Goal: Task Accomplishment & Management: Use online tool/utility

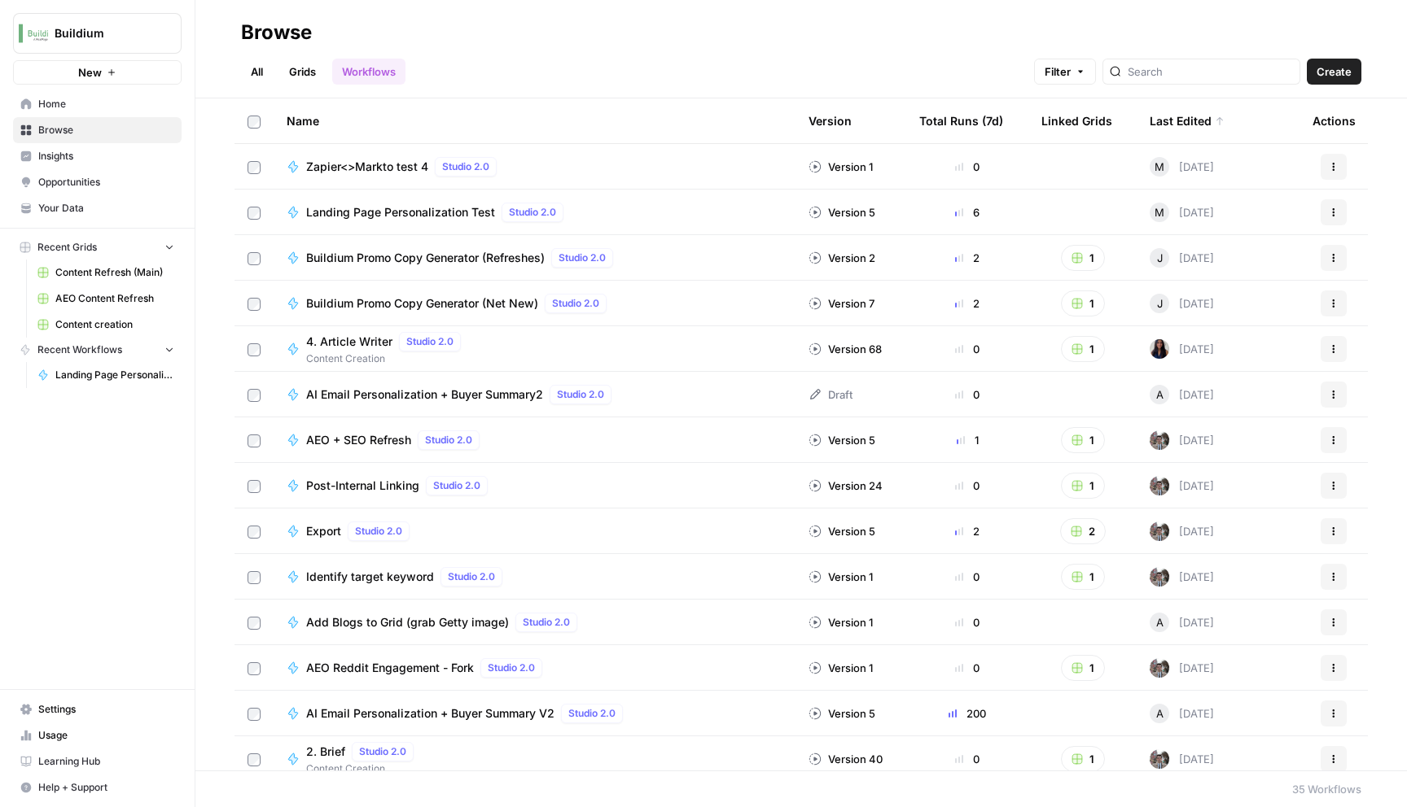
click at [114, 70] on icon "button" at bounding box center [112, 73] width 10 height 10
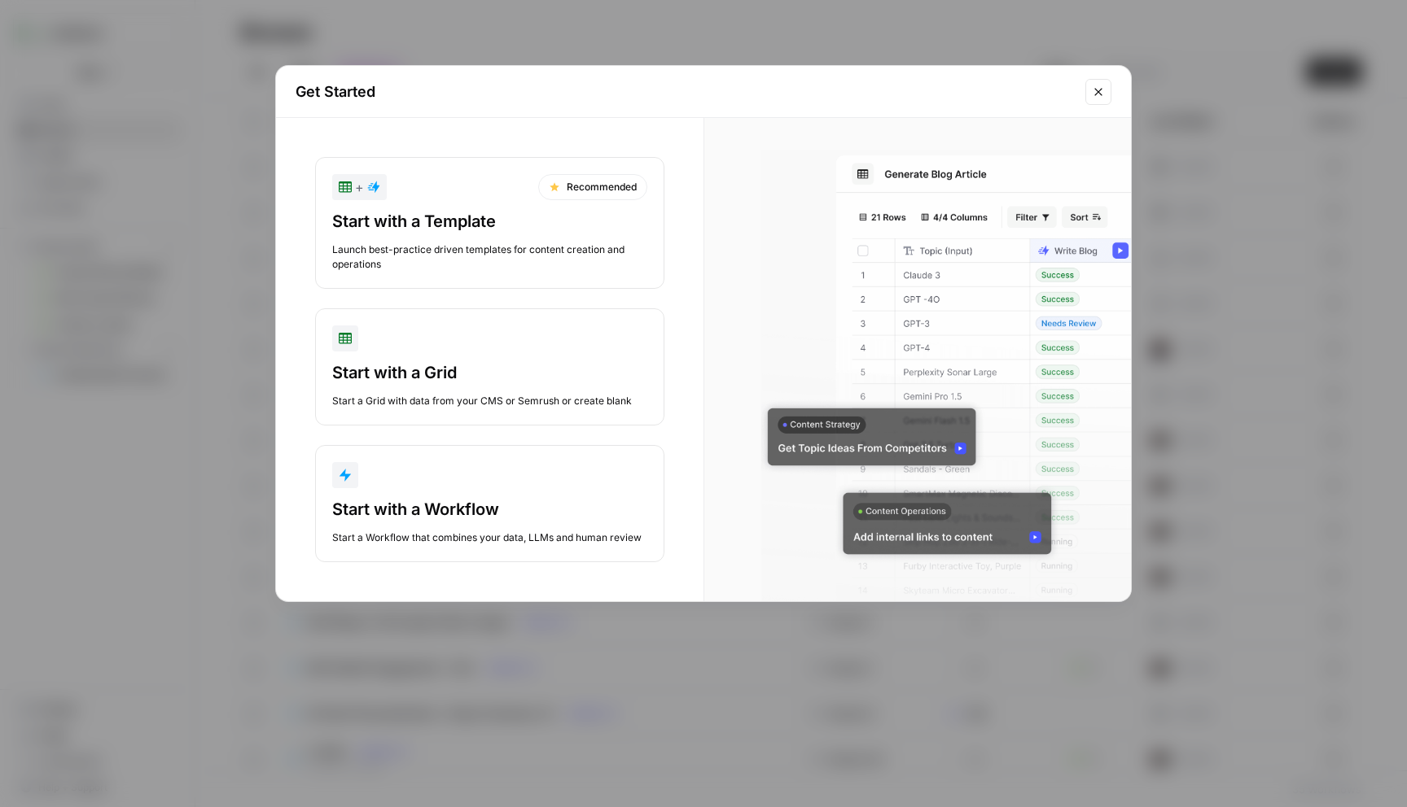
click at [570, 216] on div "Start with a Template" at bounding box center [489, 221] width 315 height 23
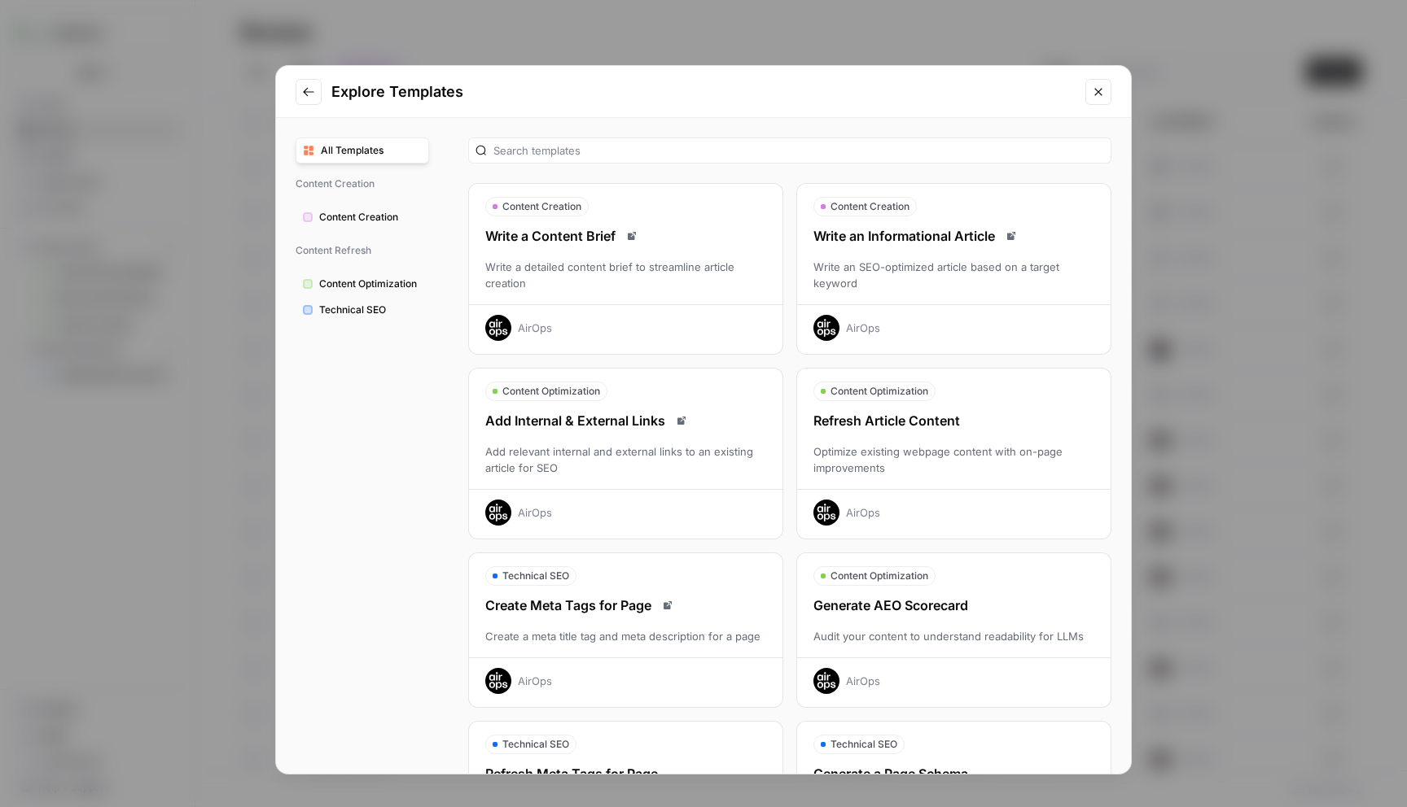
click at [565, 233] on div "Write a Content Brief" at bounding box center [625, 236] width 313 height 20
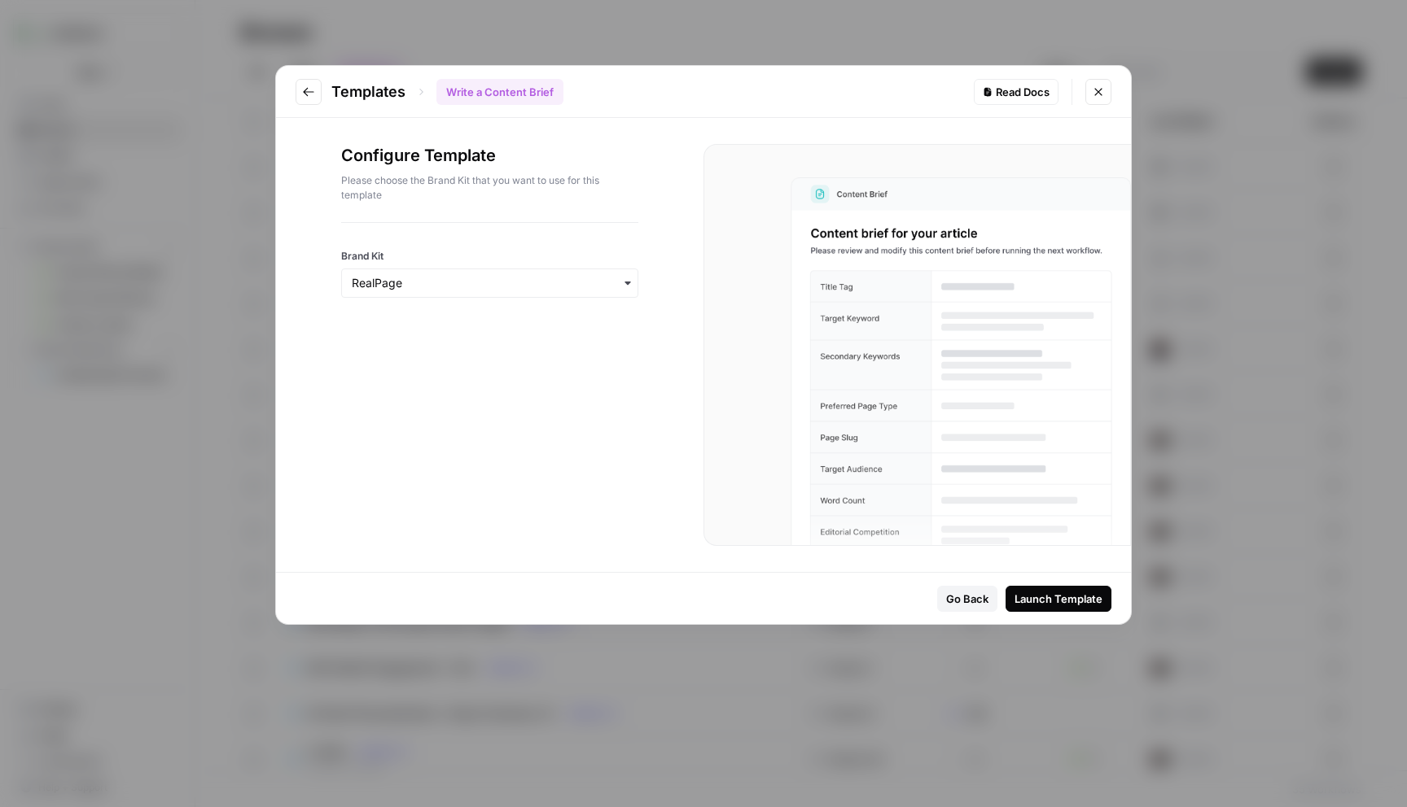
click at [553, 407] on div "Configure Template Please choose the Brand Kit that you want to use for this te…" at bounding box center [489, 345] width 427 height 454
click at [1024, 595] on div "Launch Template" at bounding box center [1058, 599] width 88 height 16
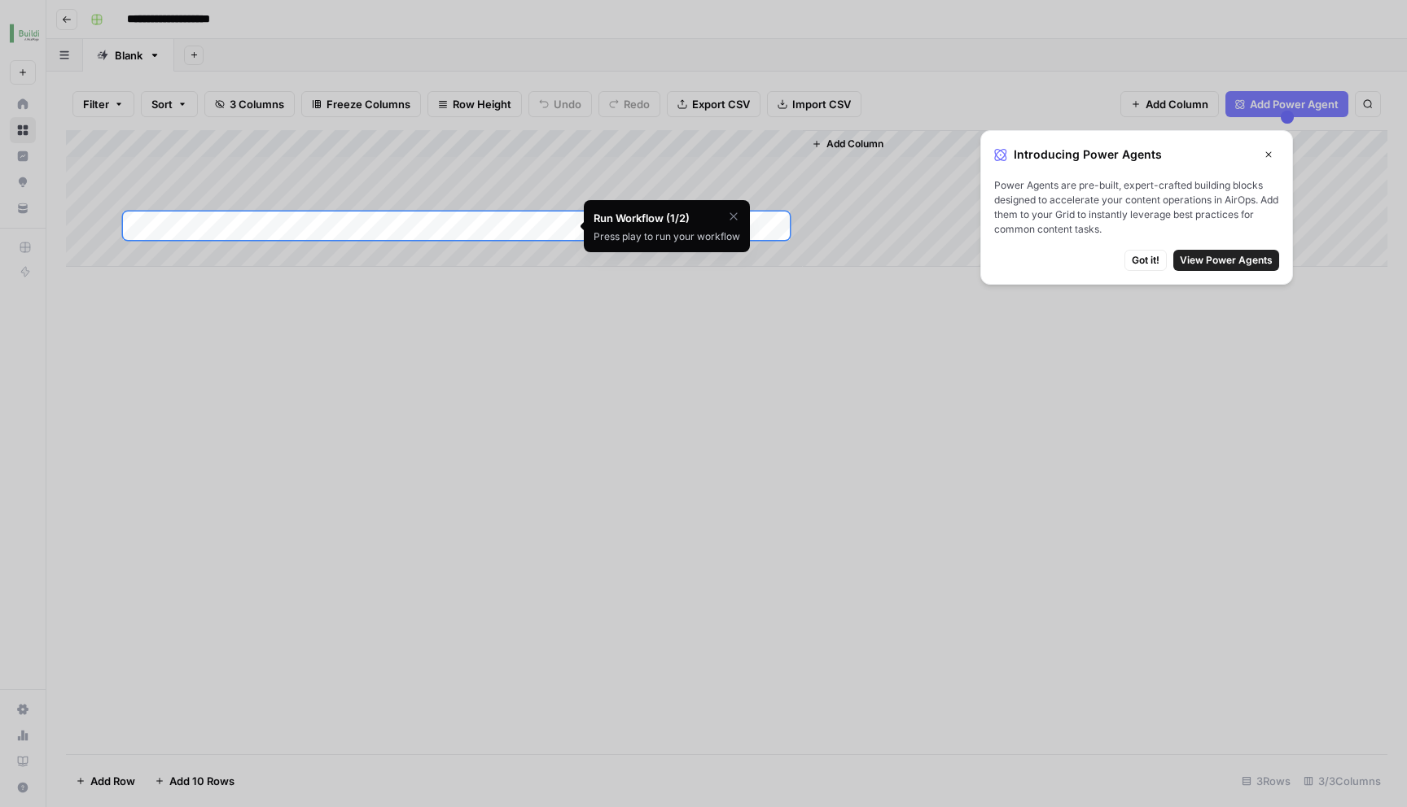
click at [768, 383] on div at bounding box center [703, 643] width 1407 height 807
click at [1145, 262] on span "Got it!" at bounding box center [1145, 260] width 28 height 15
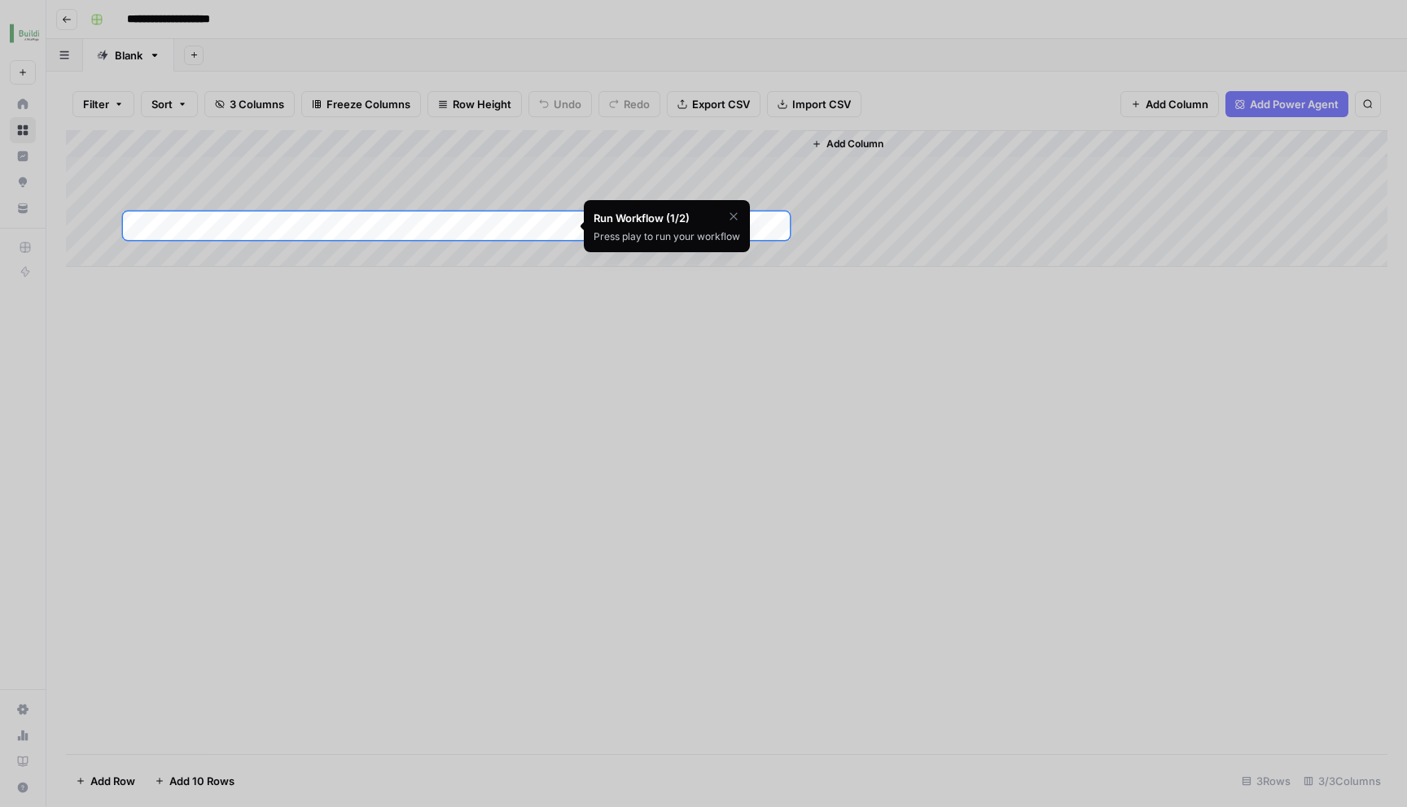
click at [457, 225] on div "Add Column" at bounding box center [726, 198] width 1321 height 137
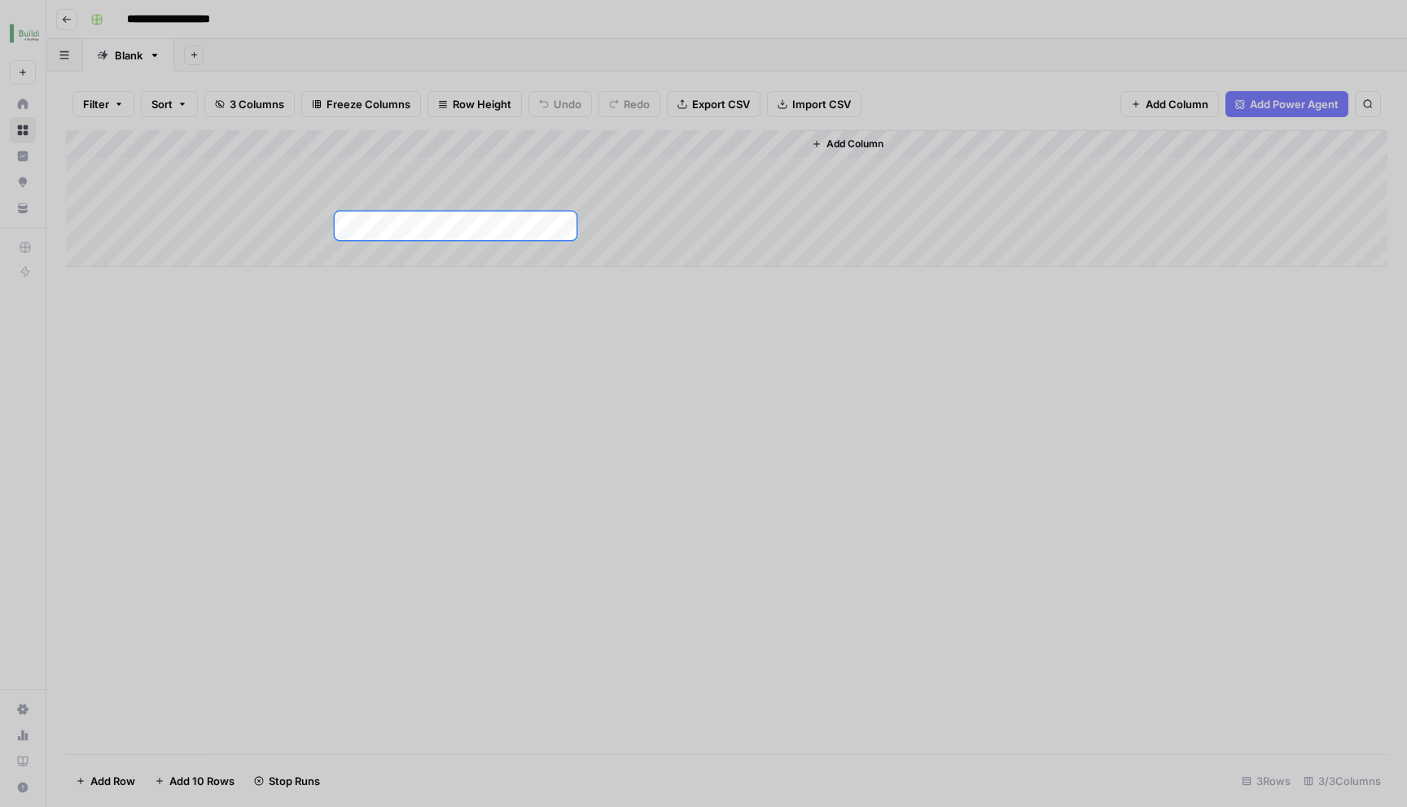
click at [759, 436] on div at bounding box center [703, 643] width 1407 height 807
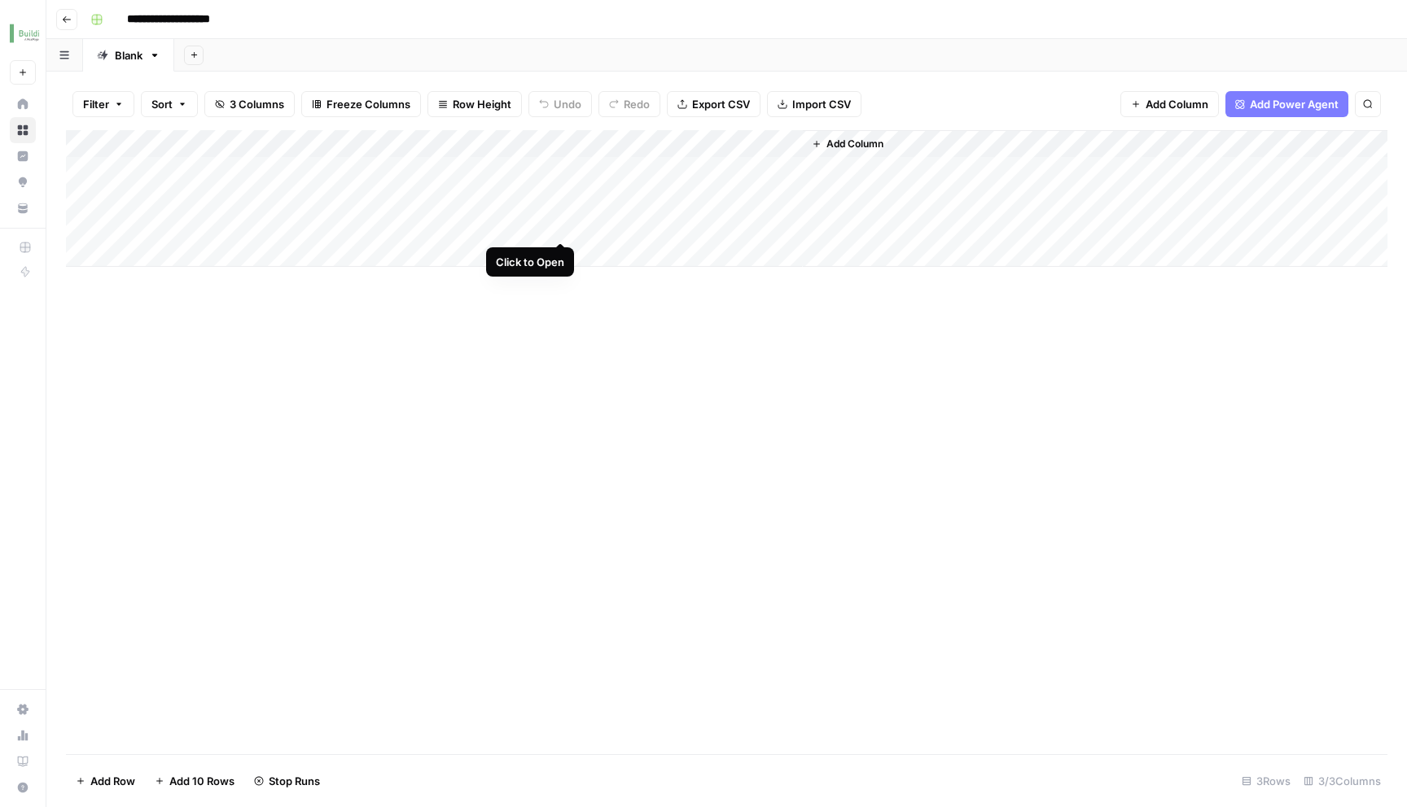
click at [561, 222] on div "Add Column" at bounding box center [726, 198] width 1321 height 137
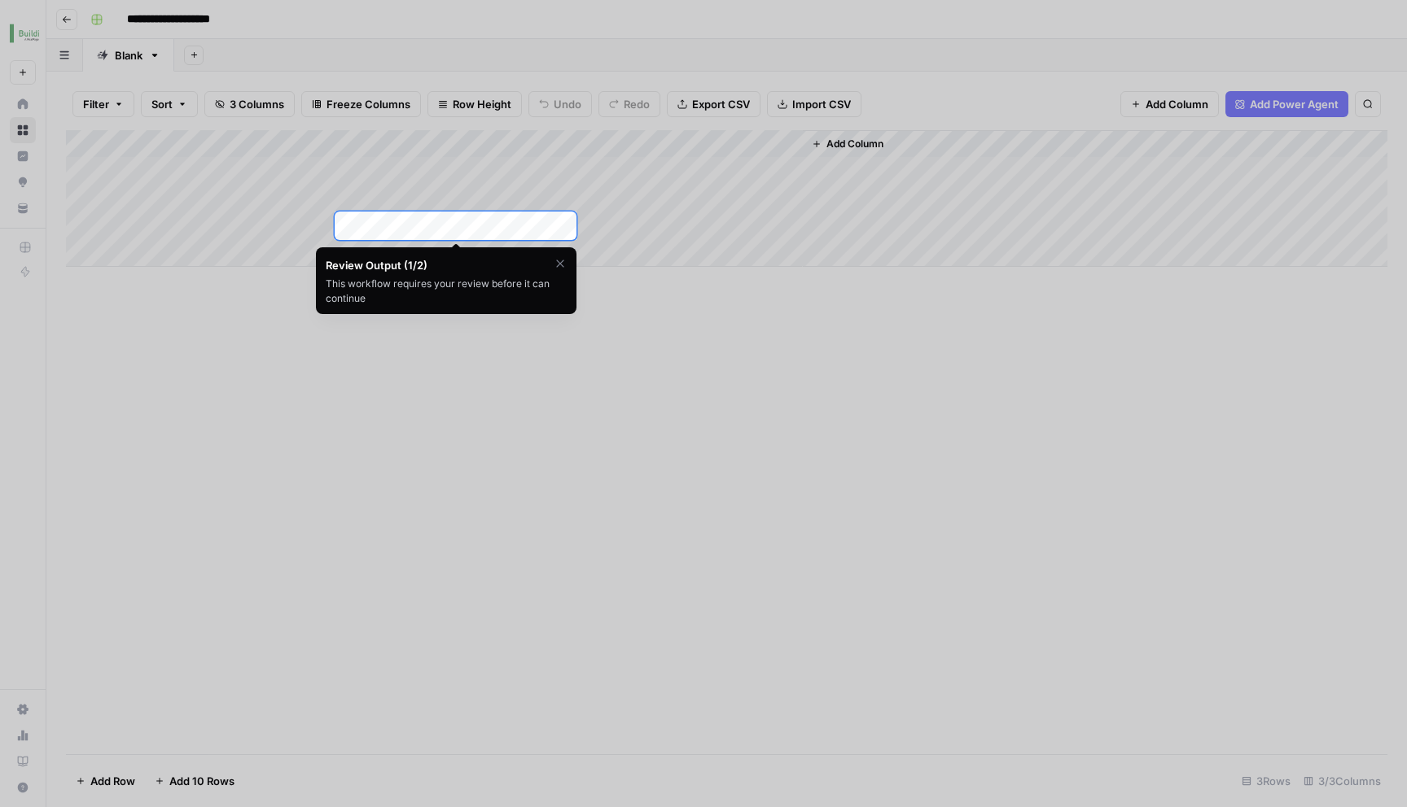
click at [561, 266] on icon "button" at bounding box center [559, 263] width 13 height 13
click at [526, 272] on div "Are you sure you'd like to skip this tutorial? Cancel Skip Tutorial" at bounding box center [446, 280] width 260 height 67
click at [357, 400] on div at bounding box center [703, 643] width 1407 height 807
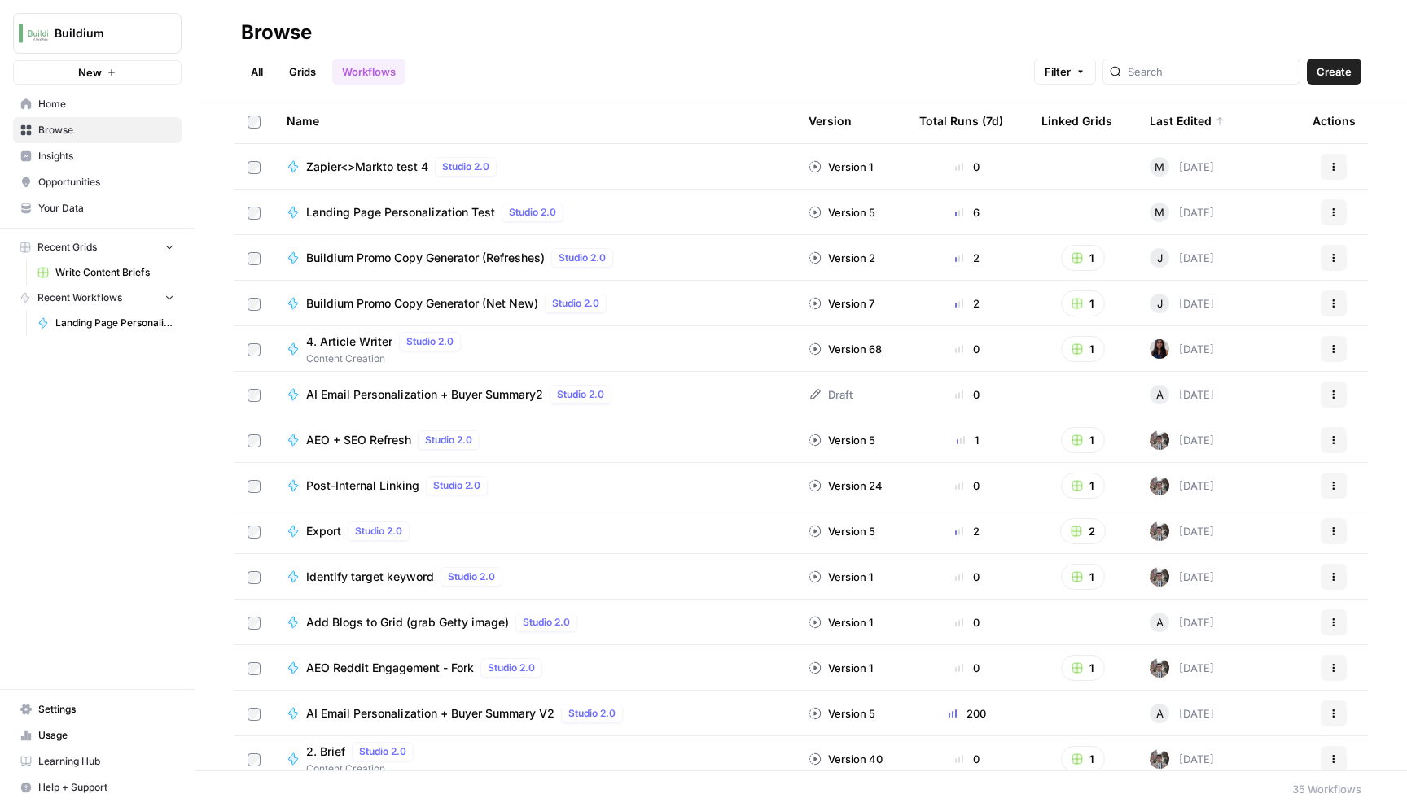
click at [449, 215] on span "Landing Page Personalization Test" at bounding box center [400, 212] width 189 height 16
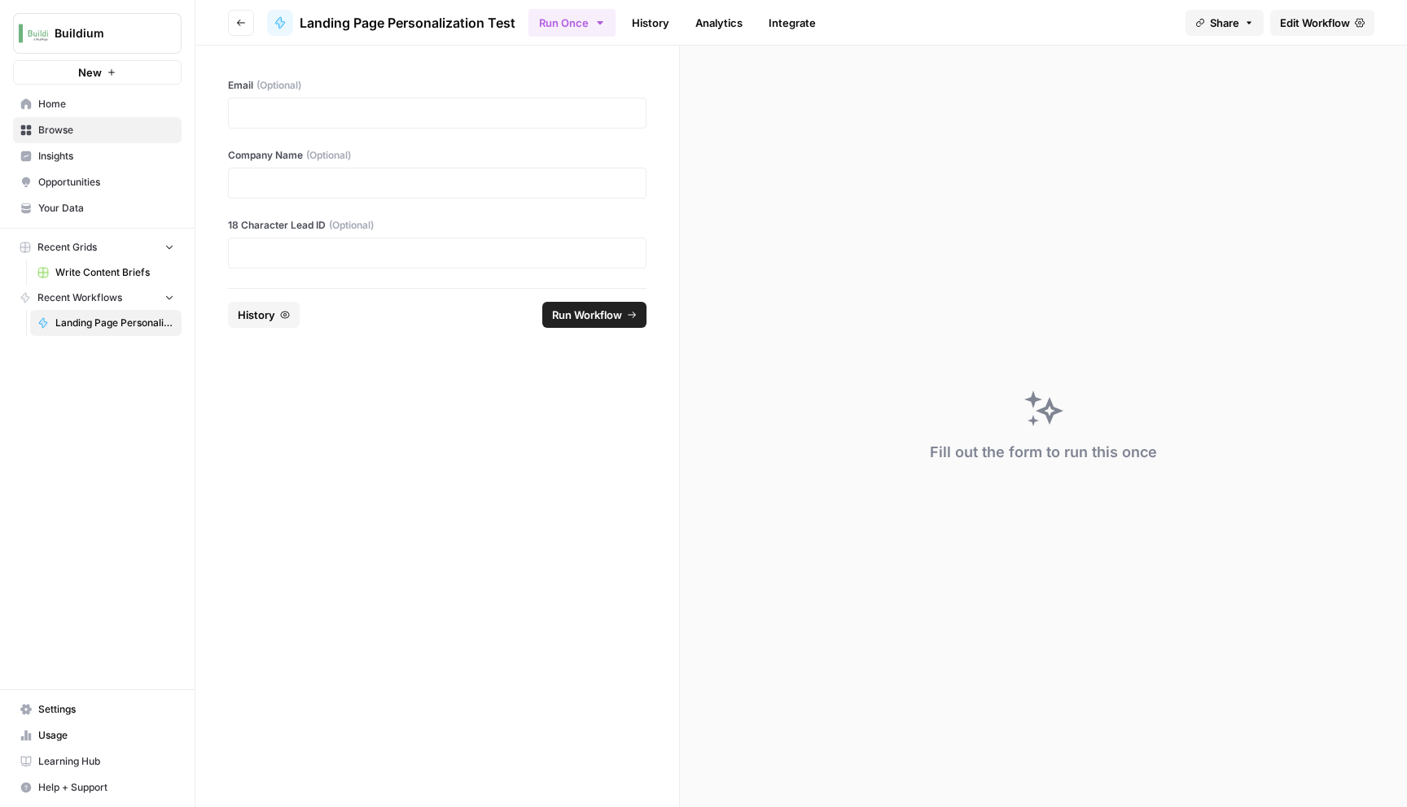
click at [278, 315] on button "History" at bounding box center [264, 315] width 72 height 26
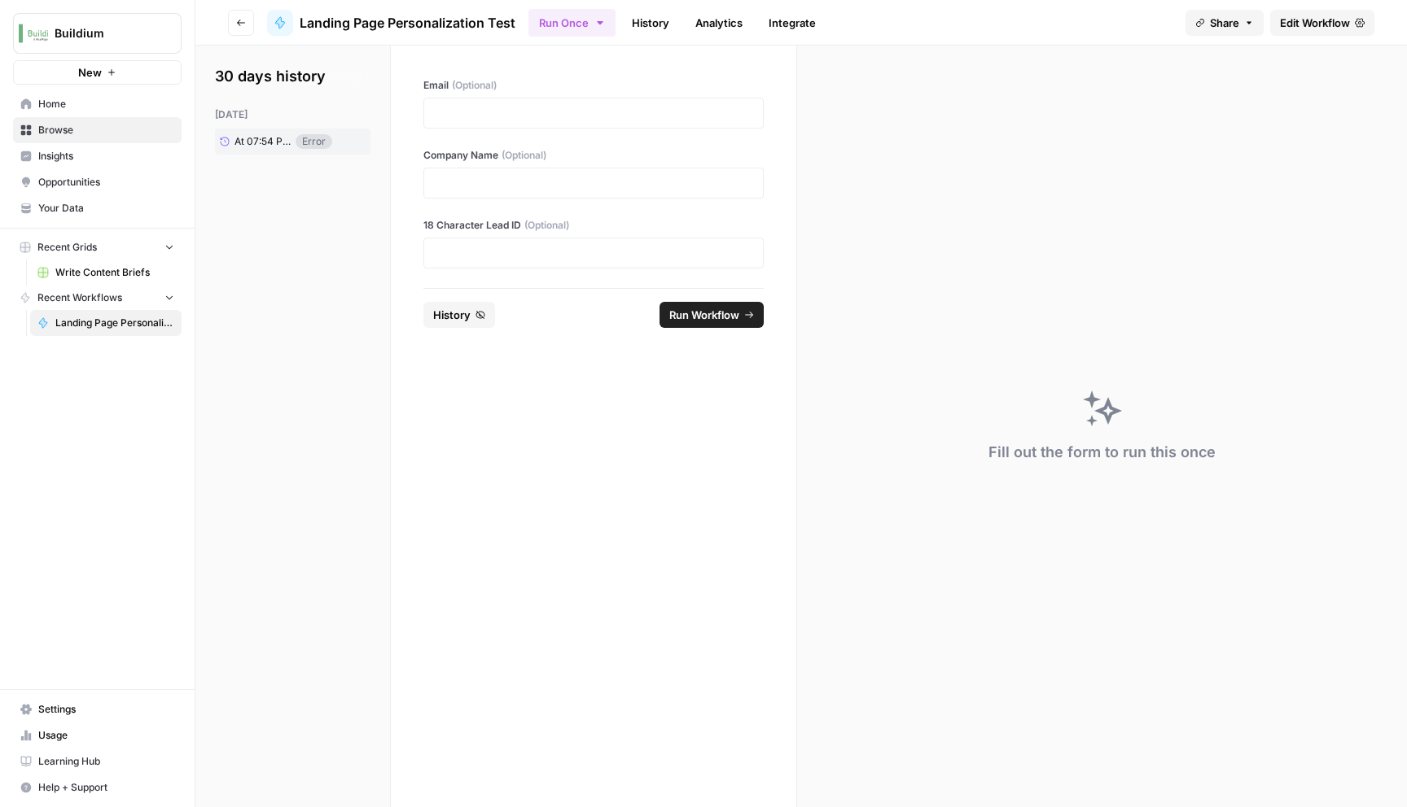
click at [794, 20] on link "Integrate" at bounding box center [792, 23] width 67 height 26
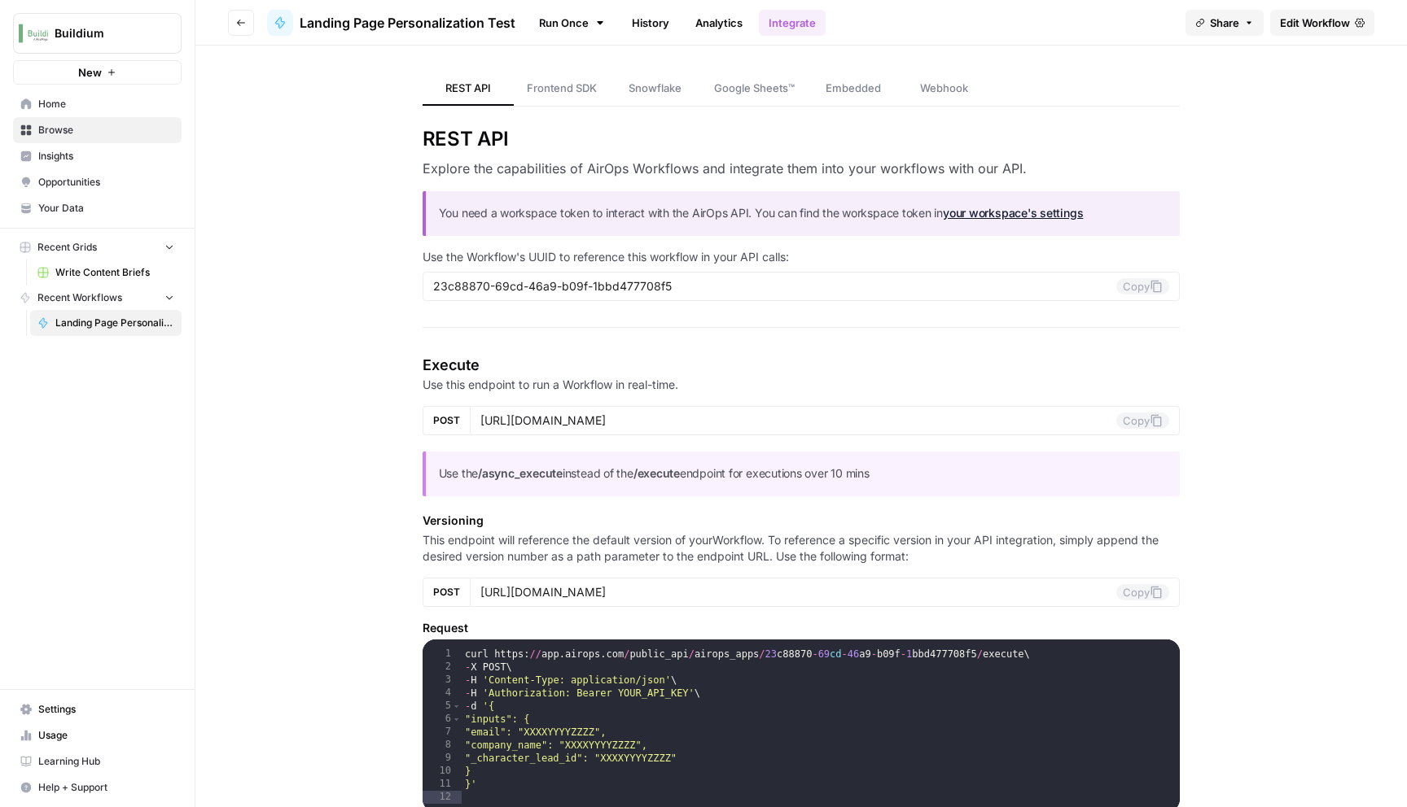
click at [1334, 21] on span "Edit Workflow" at bounding box center [1315, 23] width 70 height 16
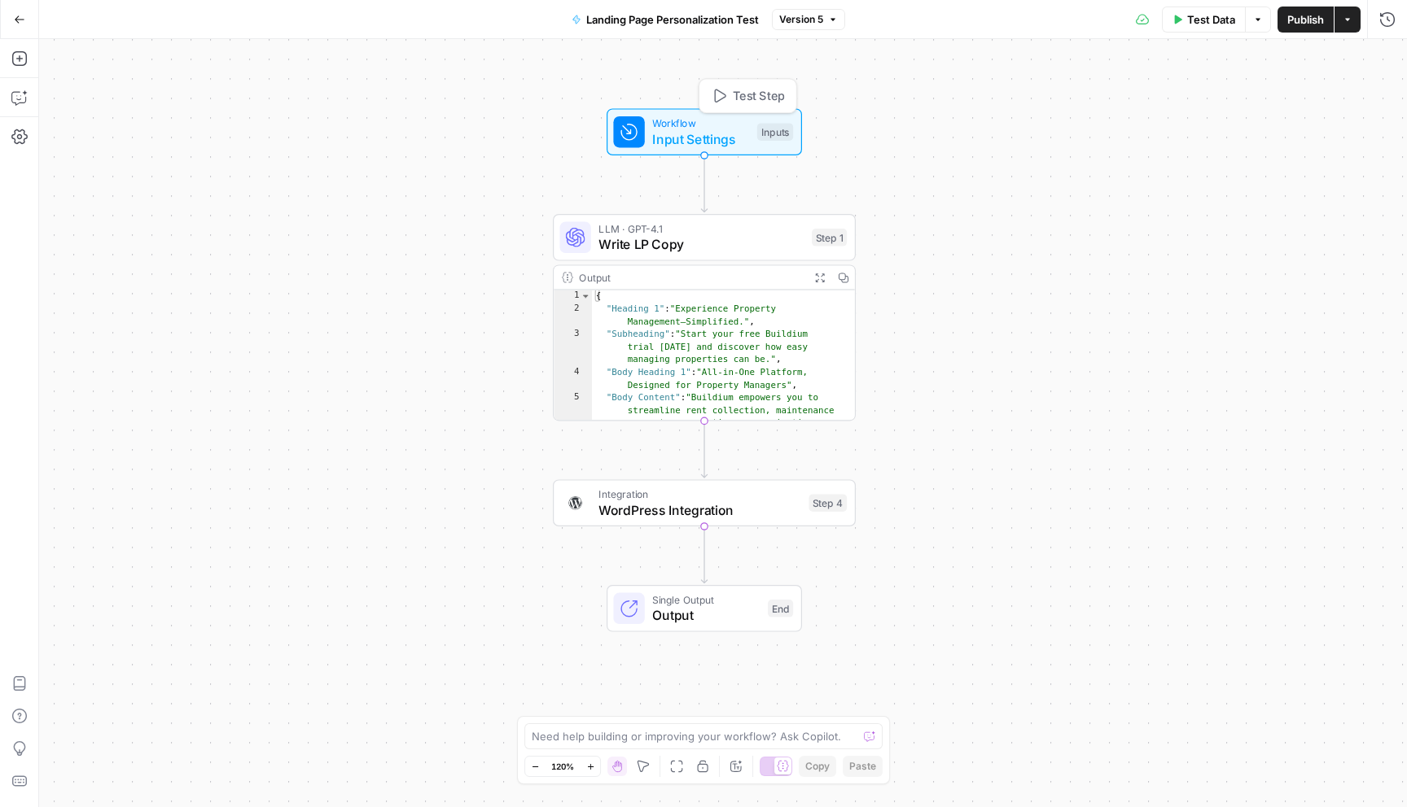
click at [710, 129] on span "Input Settings" at bounding box center [700, 139] width 97 height 20
click at [687, 234] on span "Write LP Copy" at bounding box center [700, 244] width 205 height 20
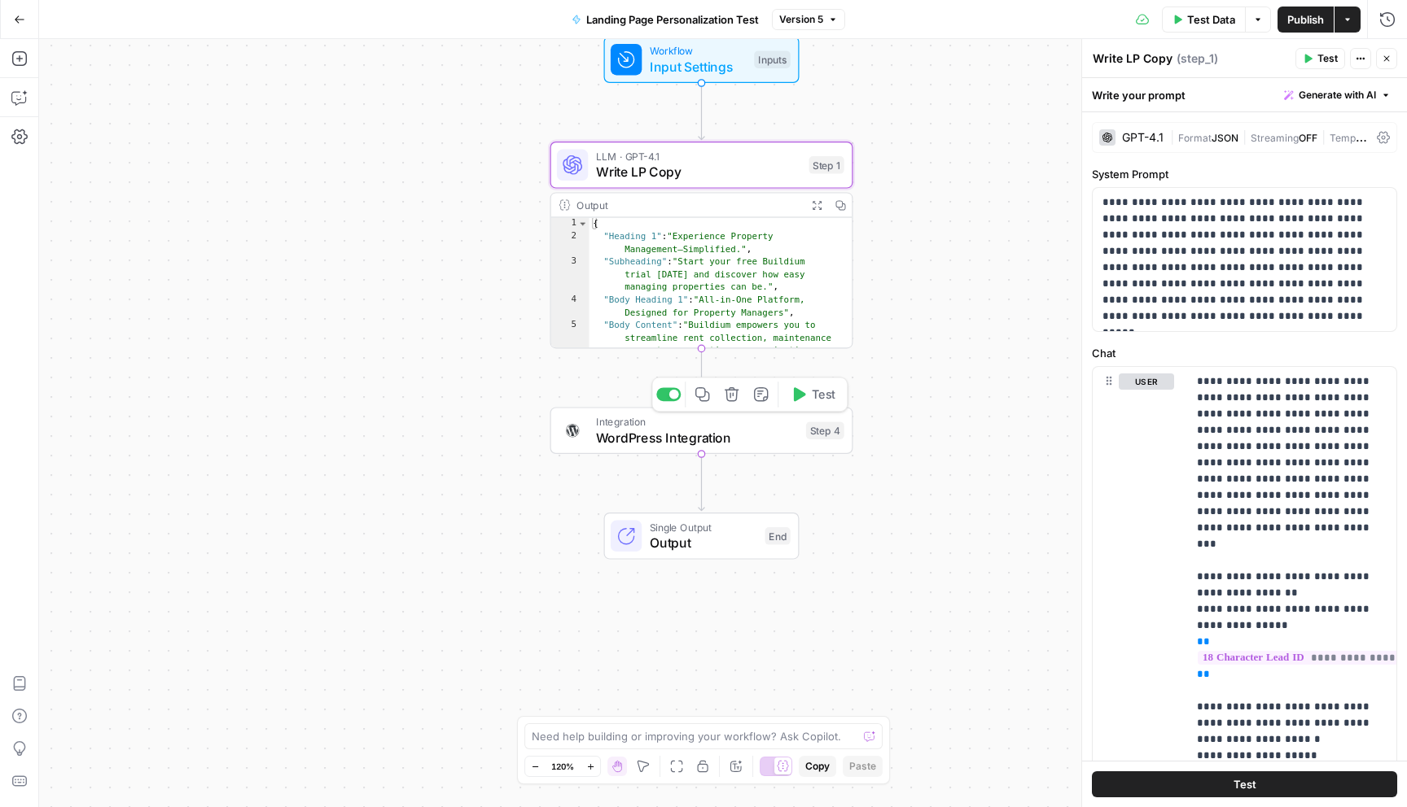
click at [746, 447] on span "WordPress Integration" at bounding box center [697, 438] width 202 height 20
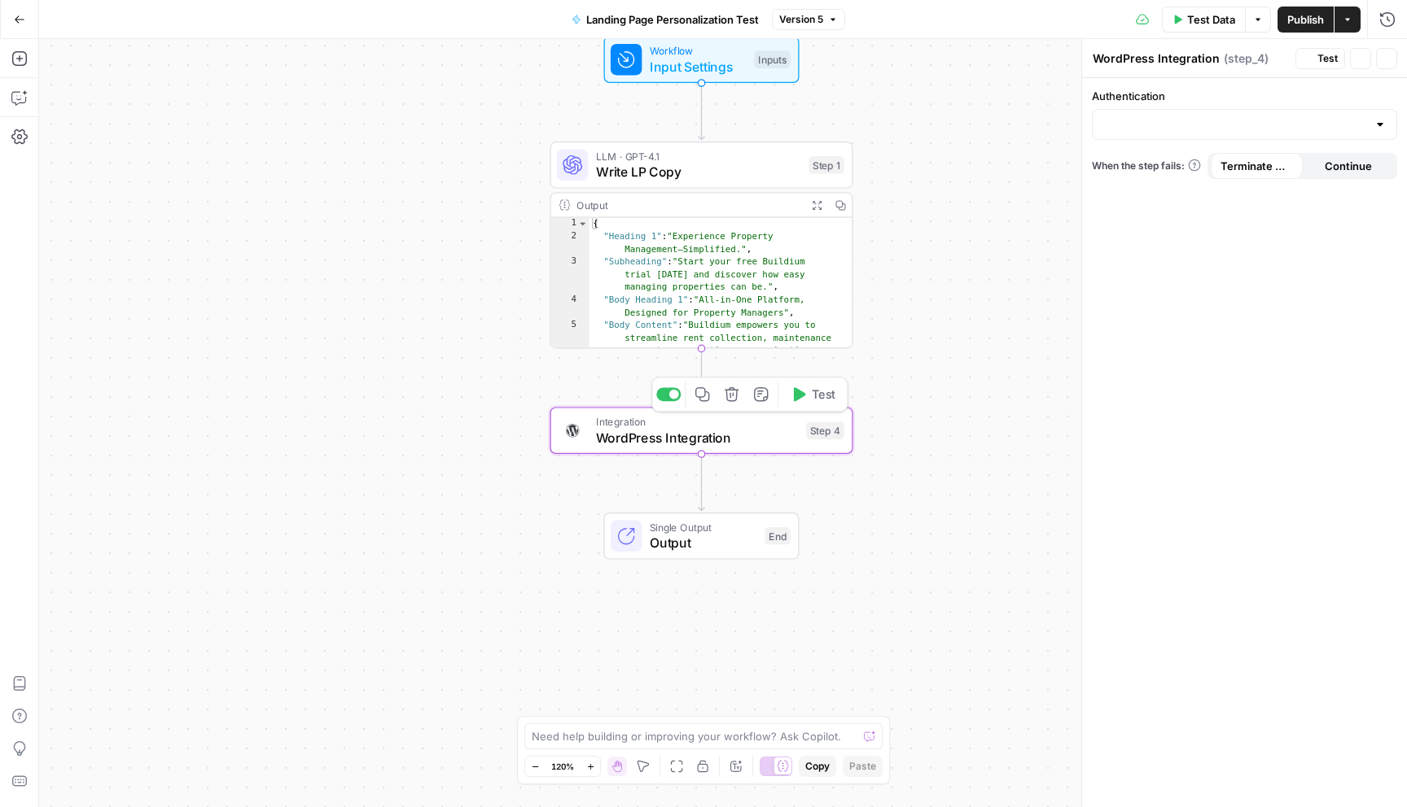
type input "WordPress 1"
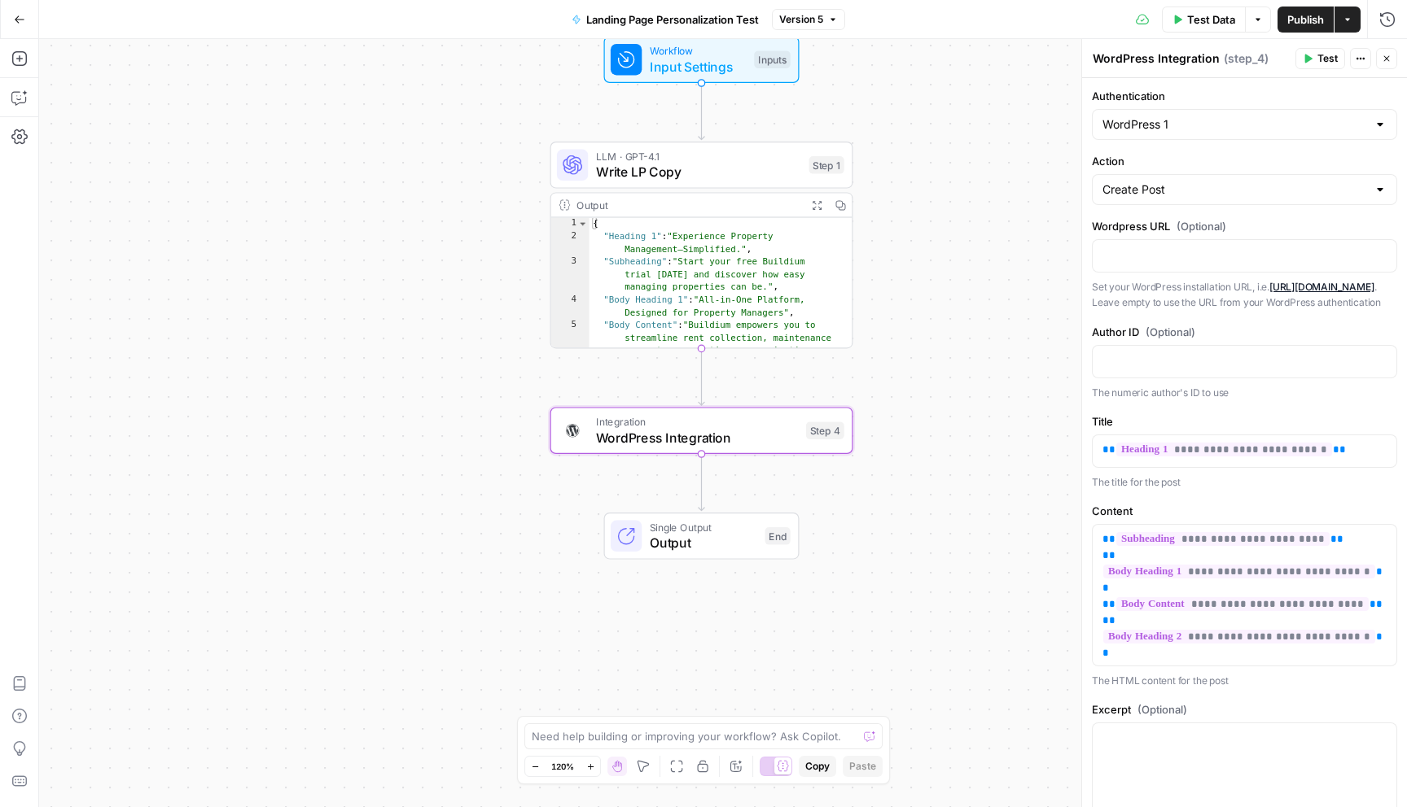
click at [689, 540] on span "Output" at bounding box center [703, 543] width 107 height 20
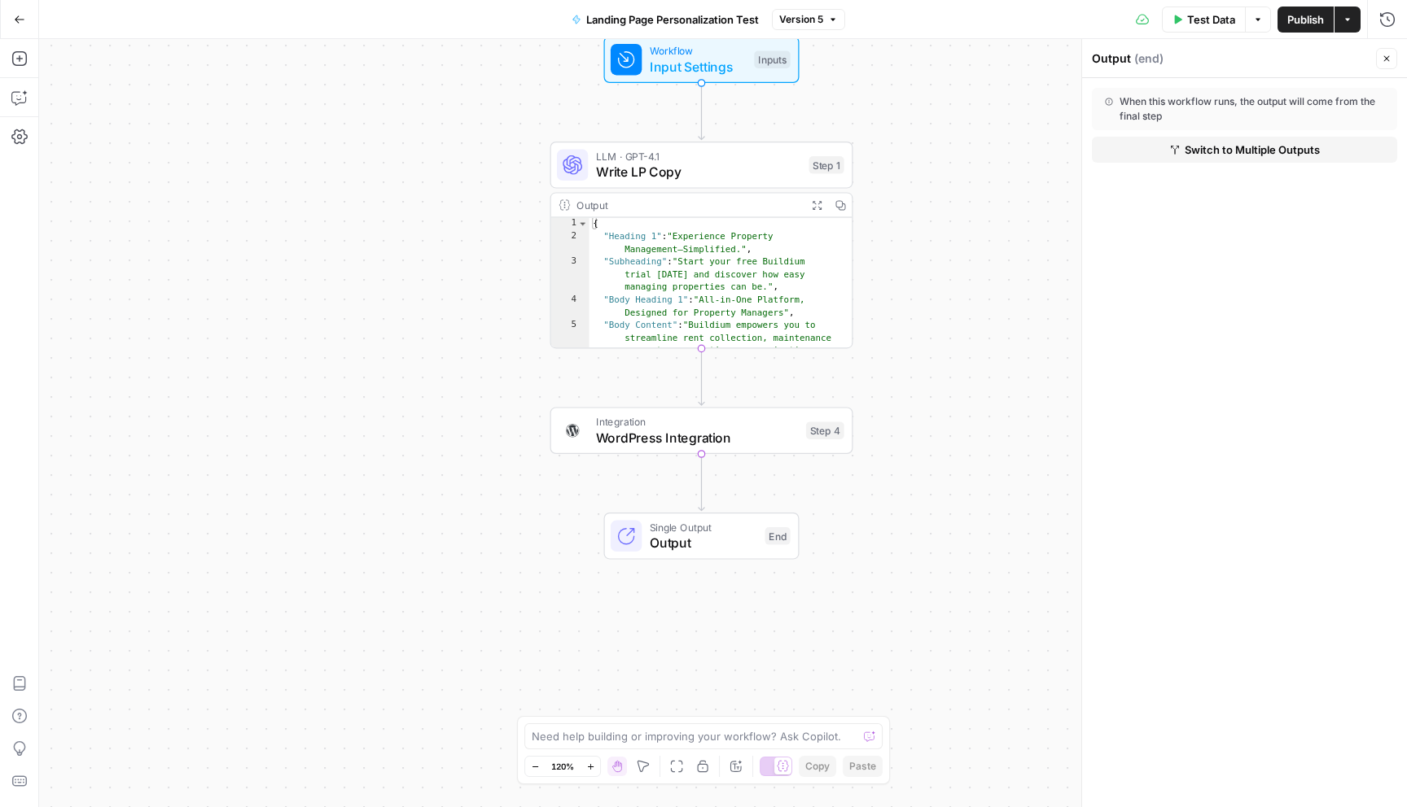
click at [19, 14] on icon "button" at bounding box center [19, 19] width 11 height 11
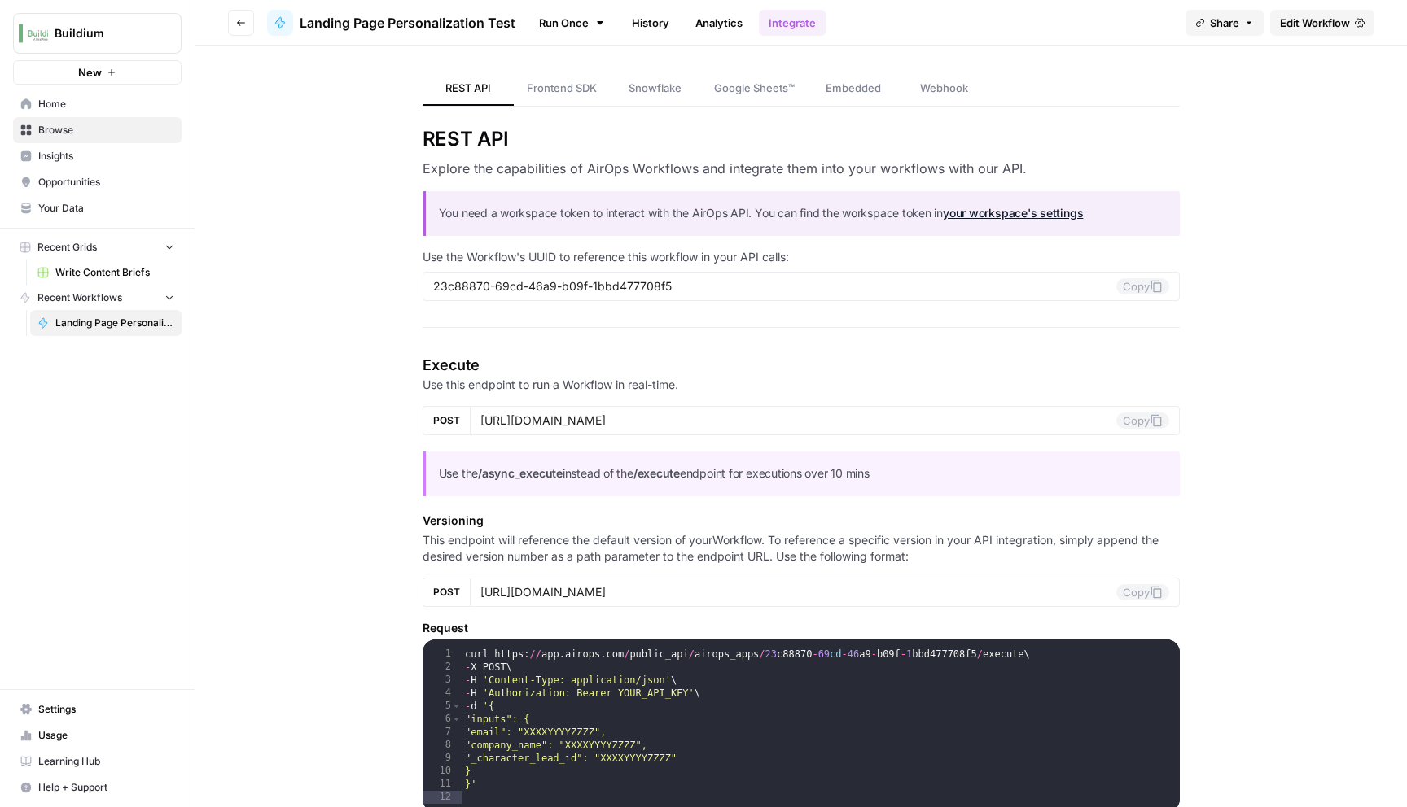
click at [83, 125] on span "Browse" at bounding box center [106, 130] width 136 height 15
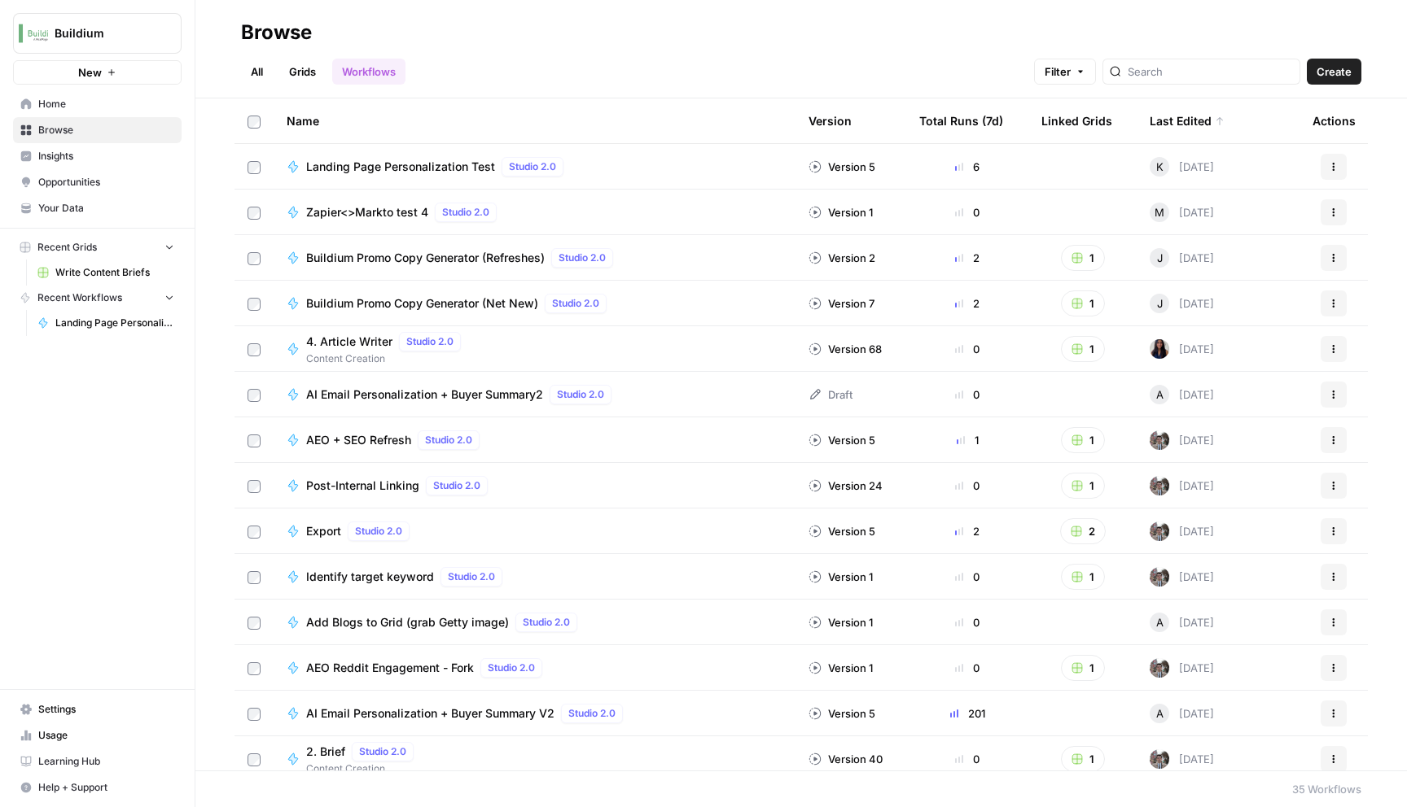
click at [94, 76] on span "New" at bounding box center [90, 72] width 24 height 16
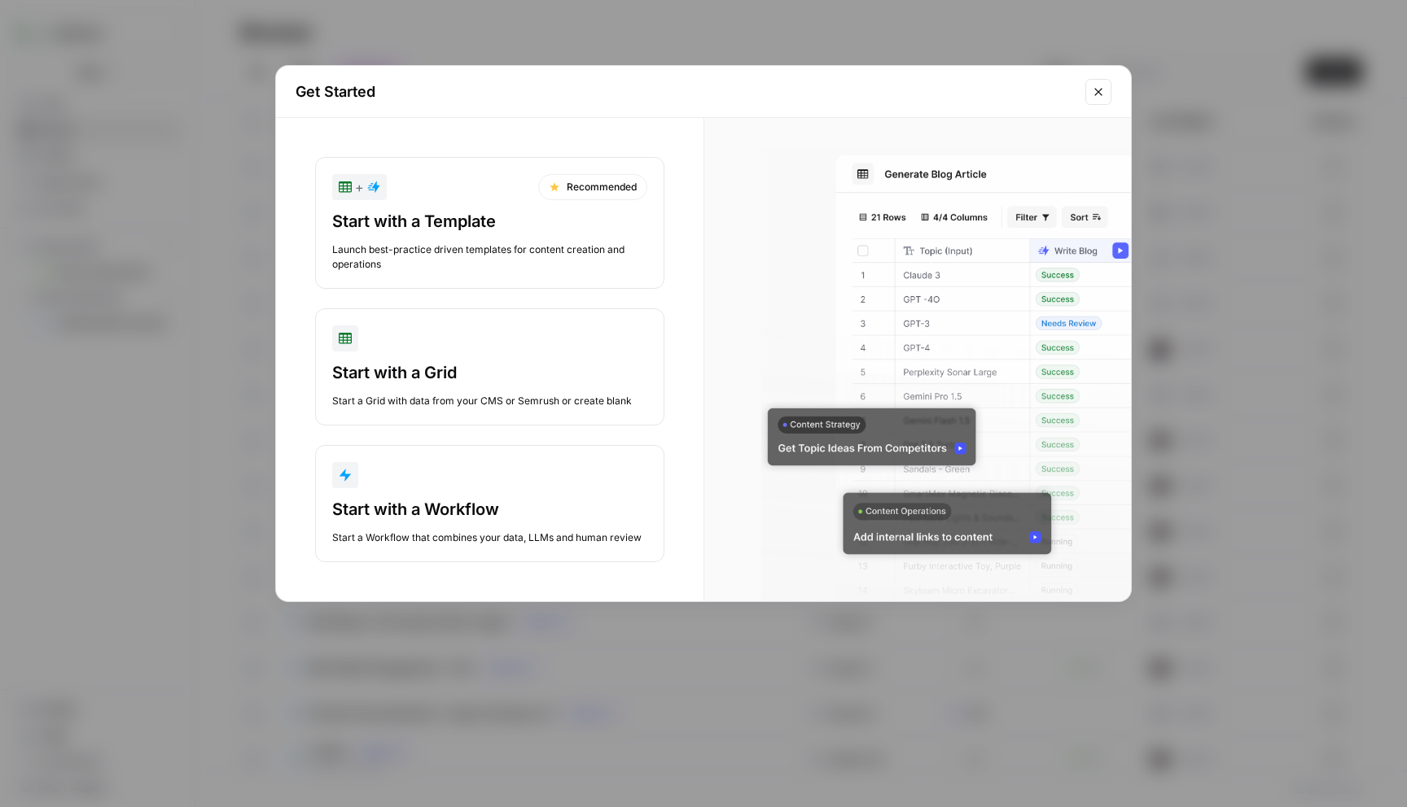
click at [516, 199] on div "+ Recommended" at bounding box center [489, 187] width 315 height 26
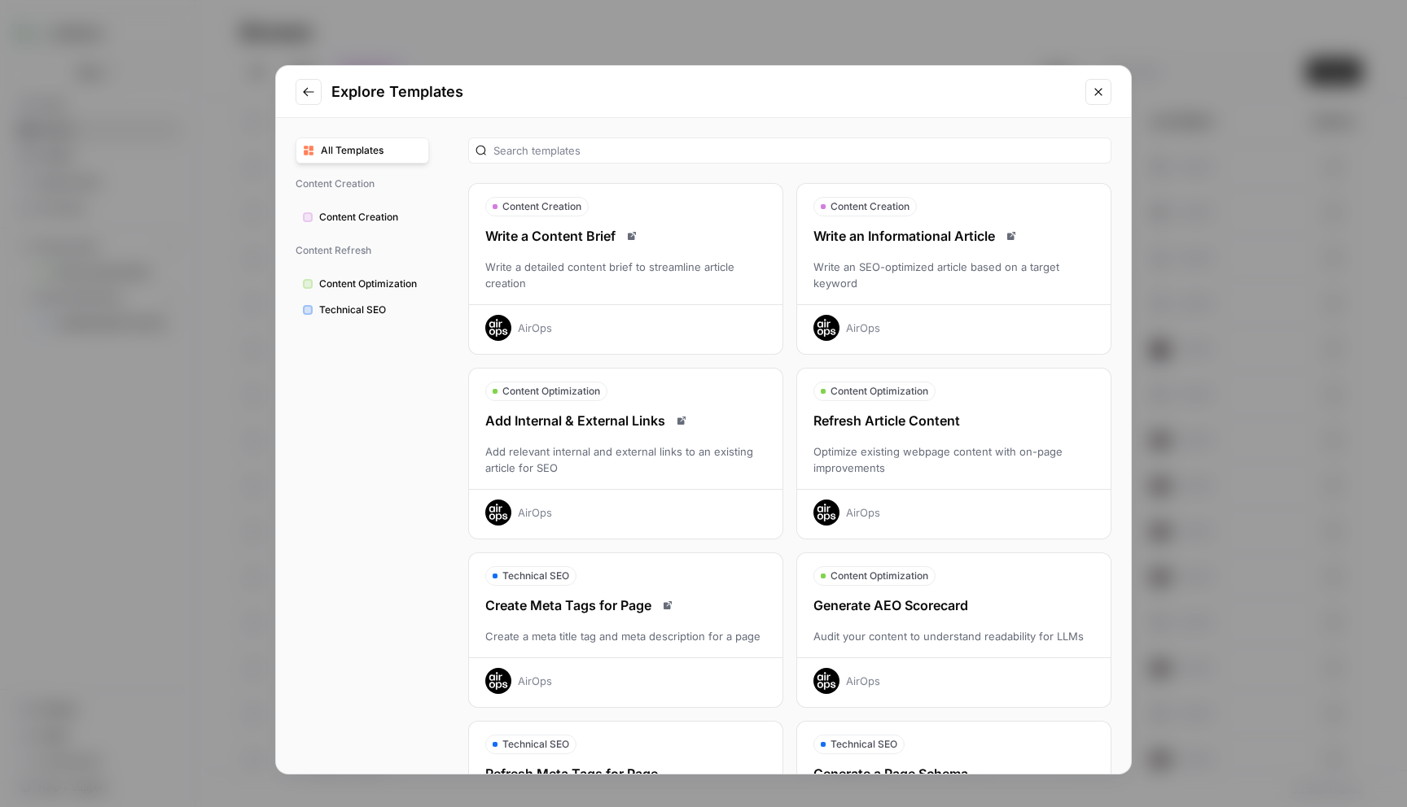
click at [820, 261] on div "Write an SEO-optimized article based on a target keyword" at bounding box center [953, 275] width 313 height 33
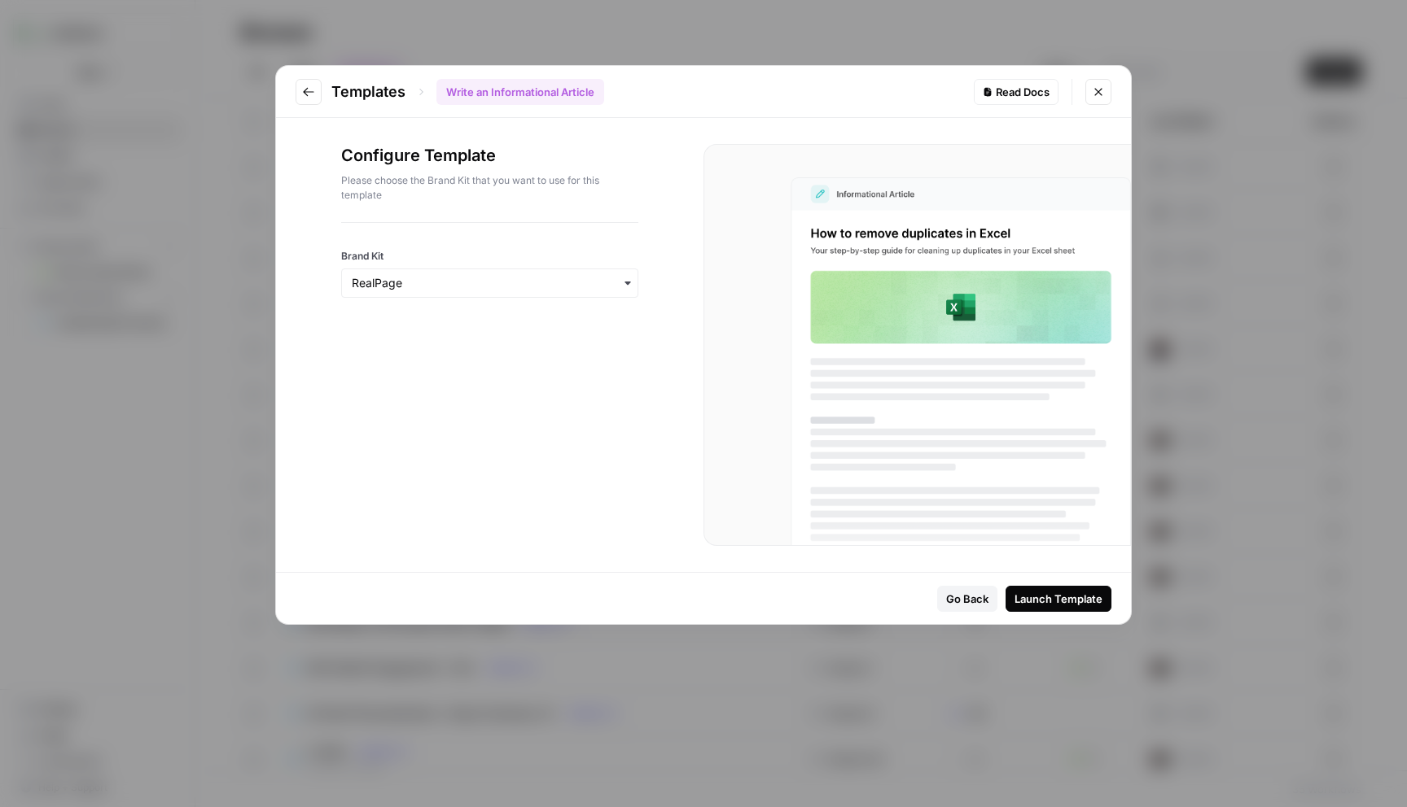
click at [1044, 594] on div "Launch Template" at bounding box center [1058, 599] width 88 height 16
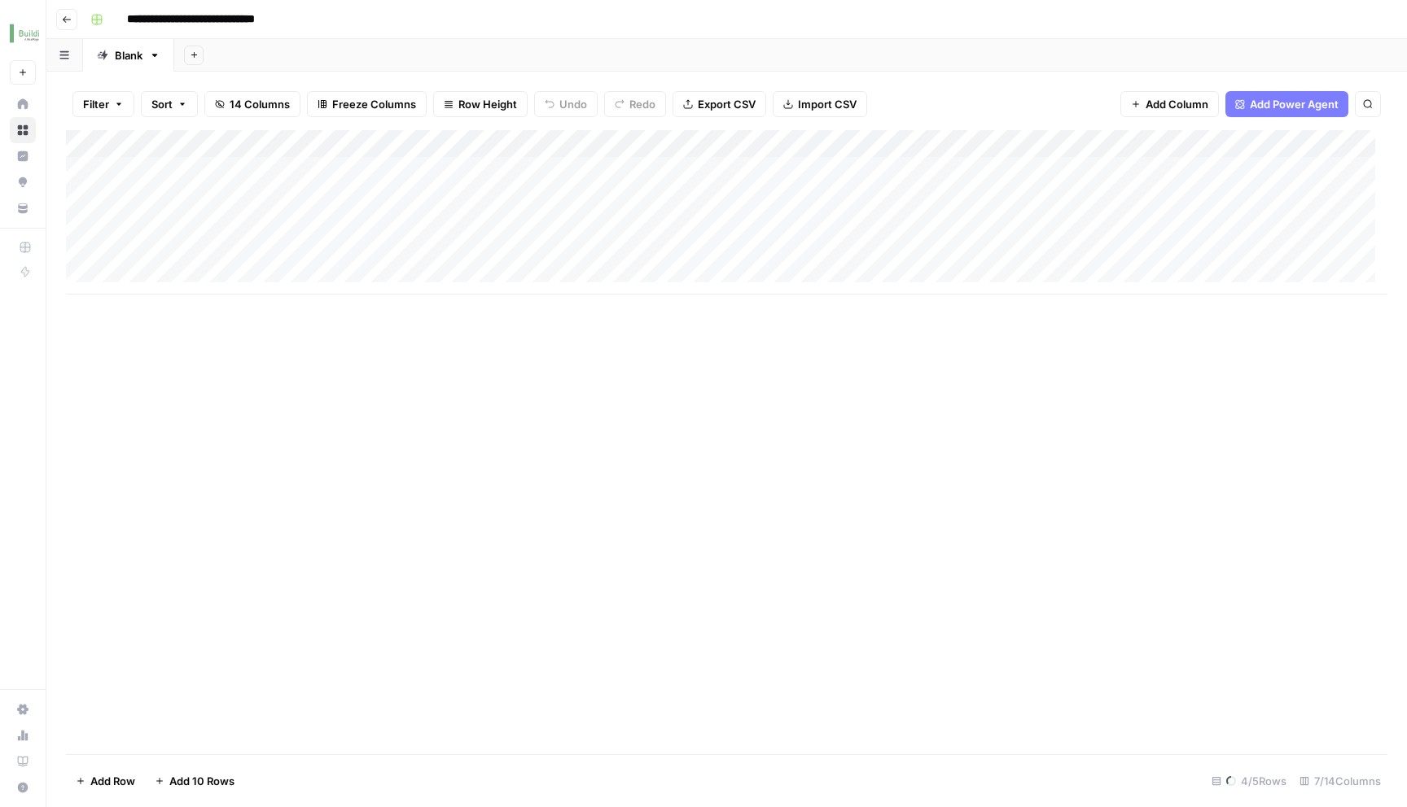
click at [66, 9] on button "Go back" at bounding box center [66, 19] width 21 height 21
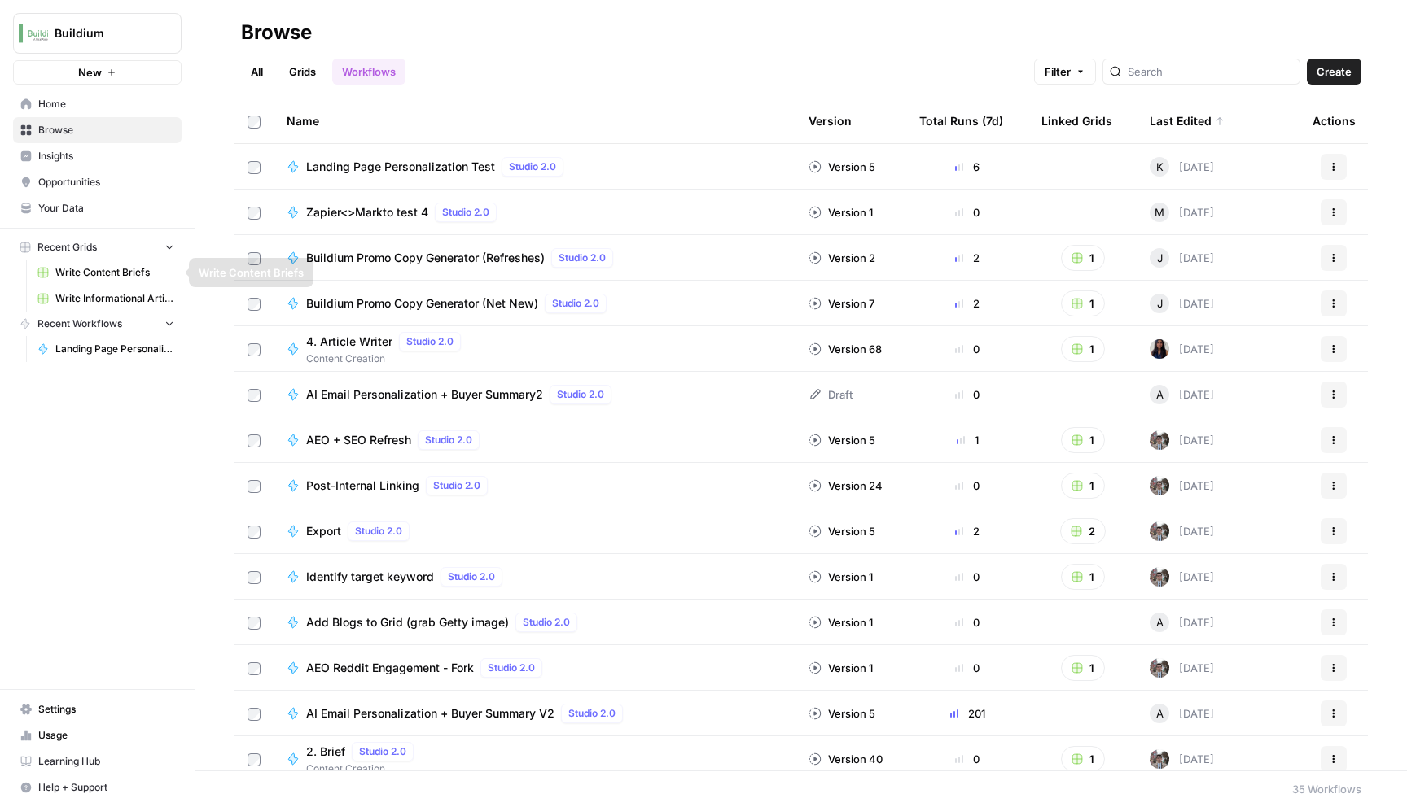
click at [176, 252] on button "Recent Grids" at bounding box center [97, 247] width 168 height 24
click at [310, 75] on link "Grids" at bounding box center [302, 72] width 46 height 26
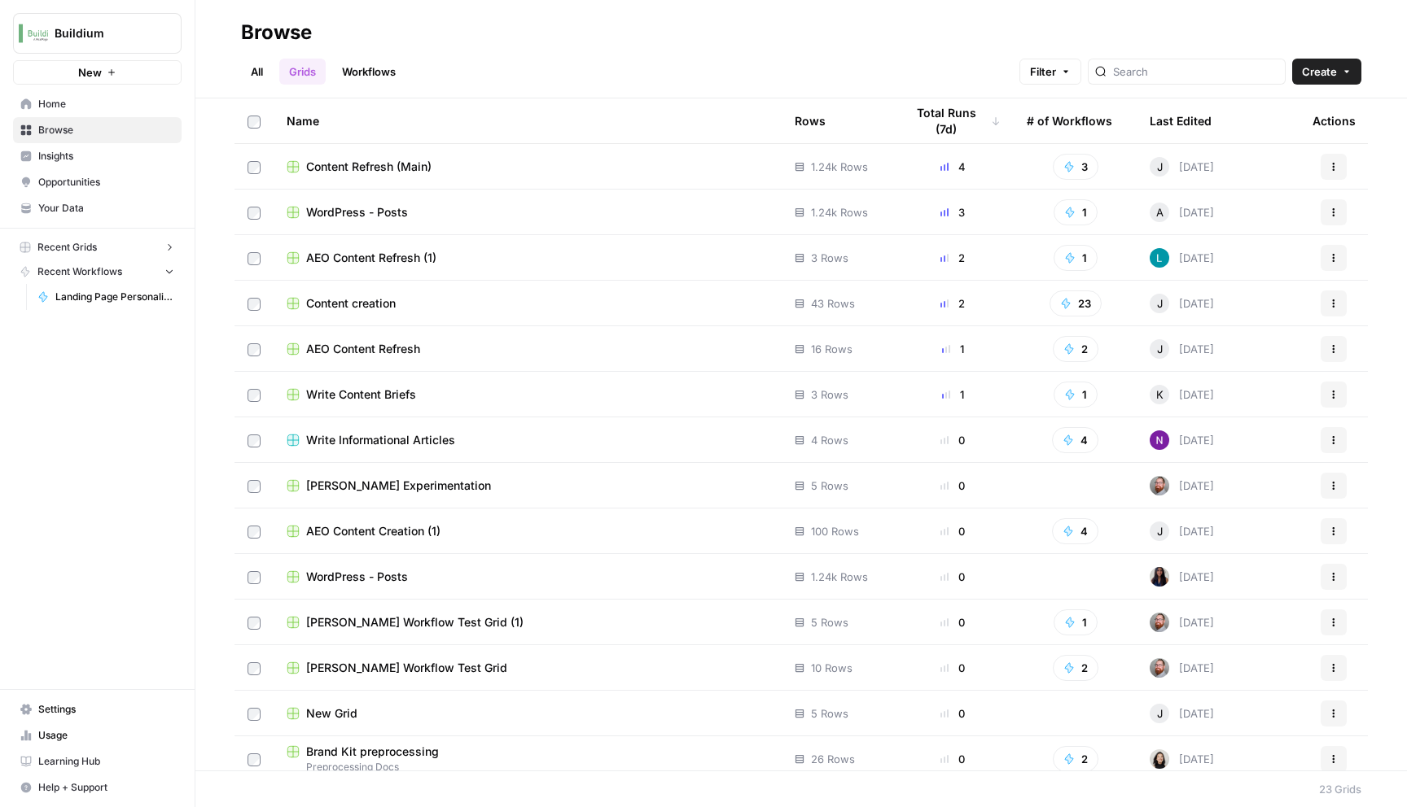
click at [323, 209] on span "WordPress - Posts" at bounding box center [357, 212] width 102 height 16
click at [59, 129] on span "Browse" at bounding box center [106, 130] width 136 height 15
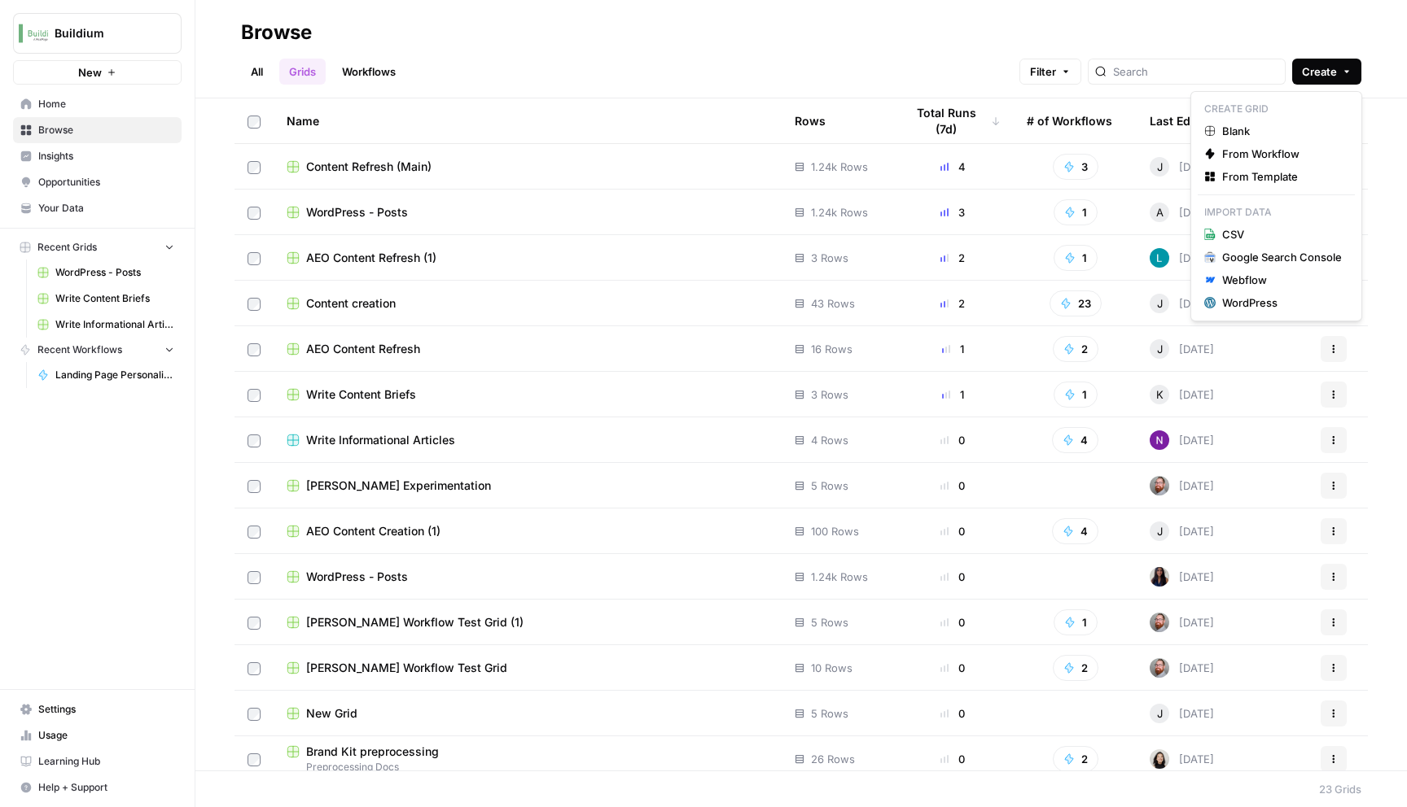
click at [1326, 78] on span "Create" at bounding box center [1319, 71] width 35 height 16
click at [112, 133] on span "Browse" at bounding box center [106, 130] width 136 height 15
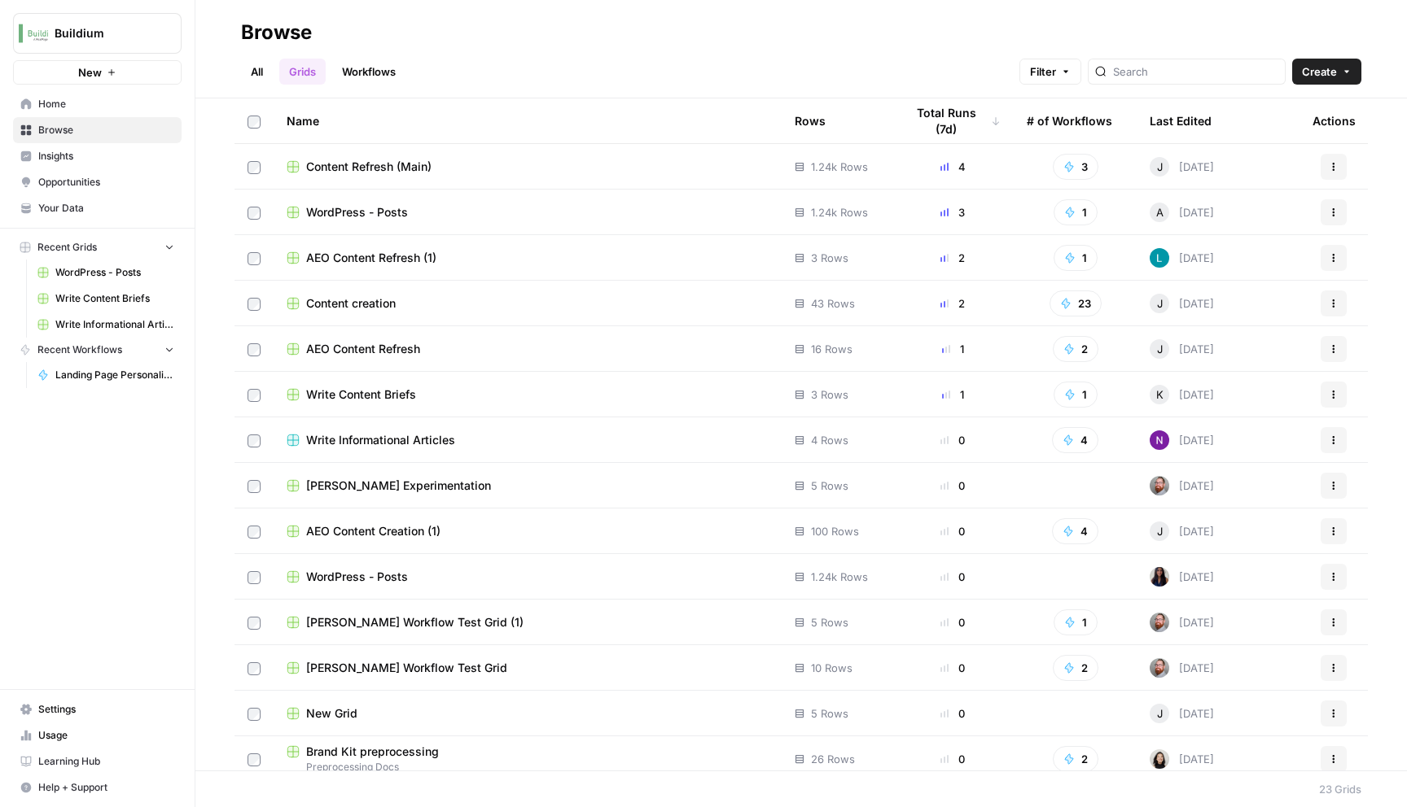
click at [112, 133] on span "Browse" at bounding box center [106, 130] width 136 height 15
click at [254, 68] on link "All" at bounding box center [257, 72] width 32 height 26
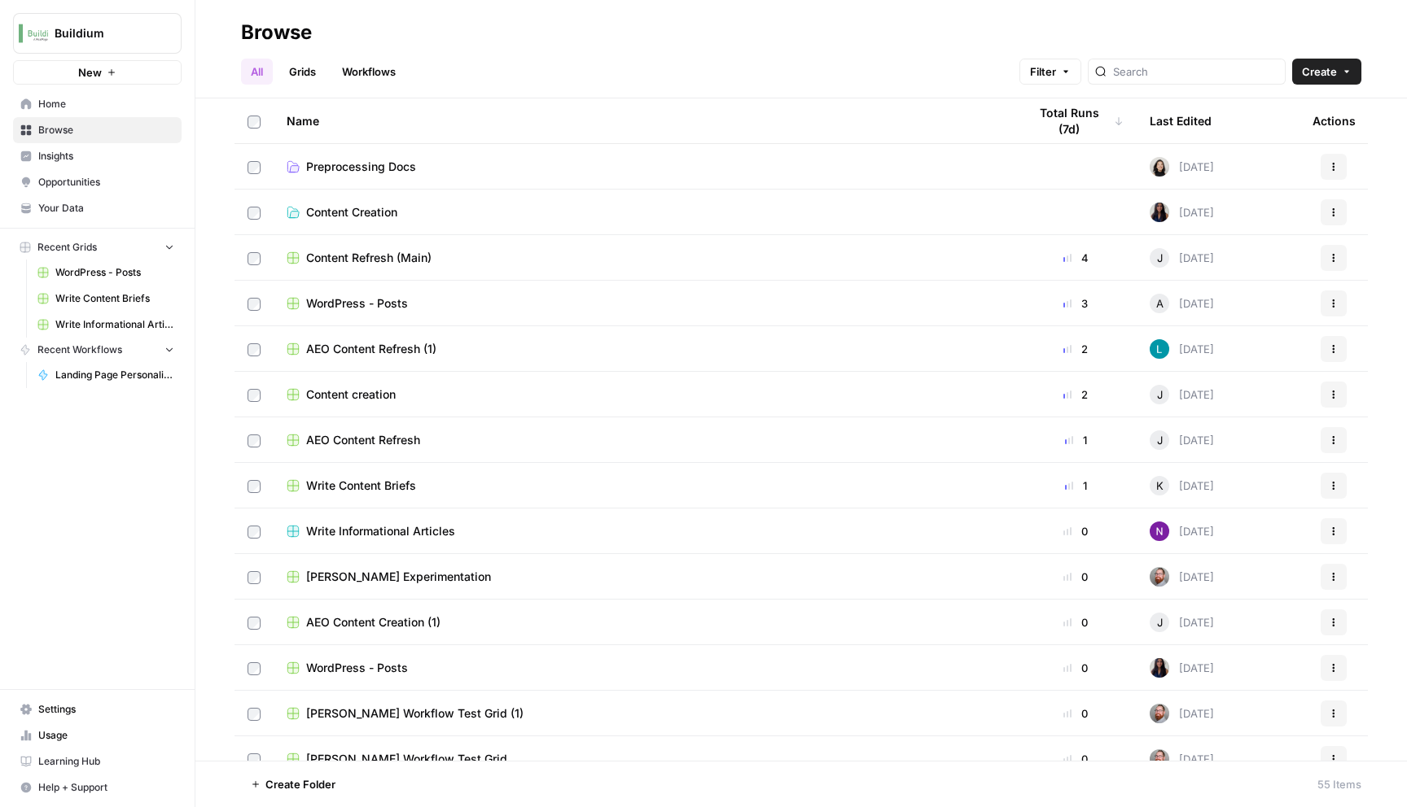
click at [293, 215] on icon at bounding box center [294, 214] width 9 height 7
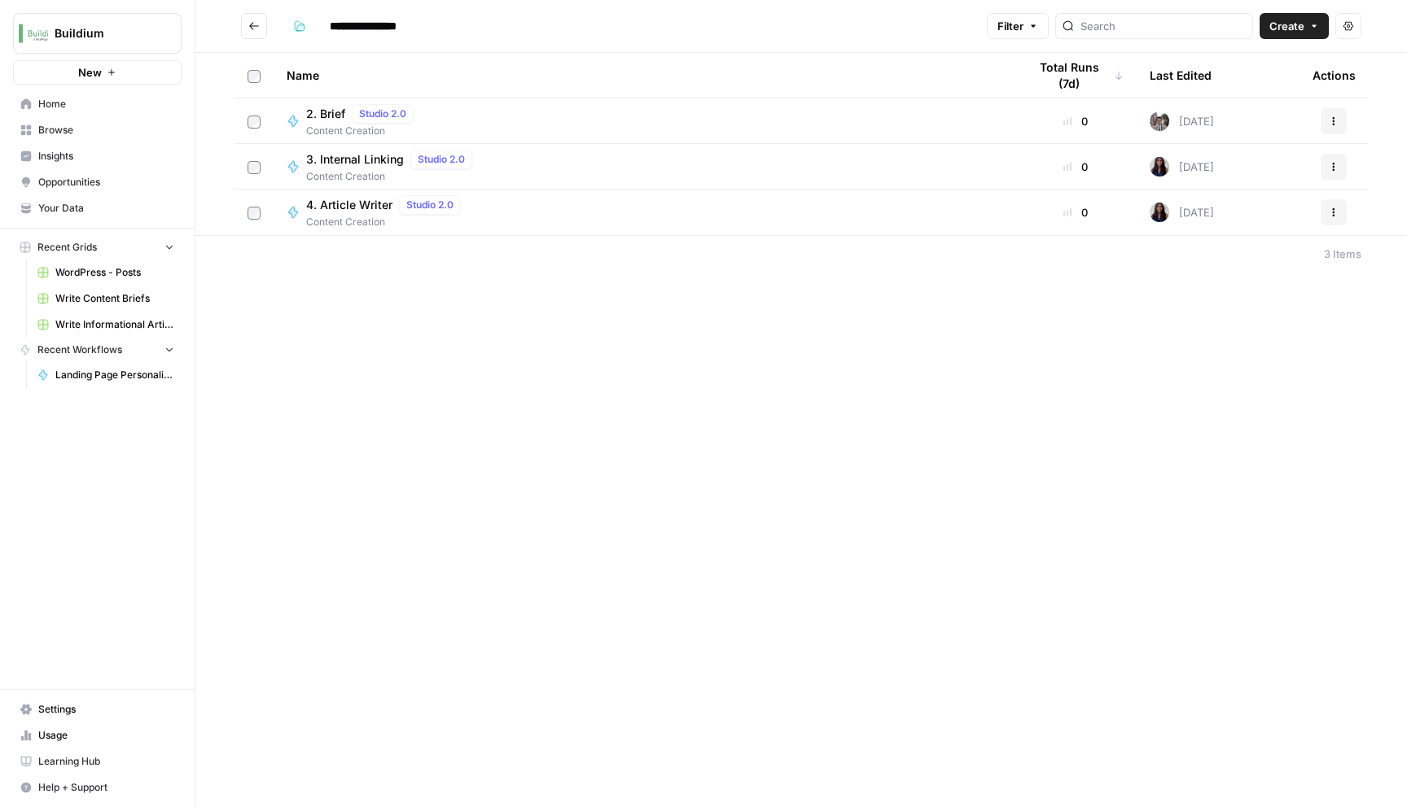
click at [1302, 29] on span "Create" at bounding box center [1286, 26] width 35 height 16
click at [489, 229] on div "4. Article Writer Studio 2.0 Content Creation" at bounding box center [644, 212] width 715 height 34
type input "**********"
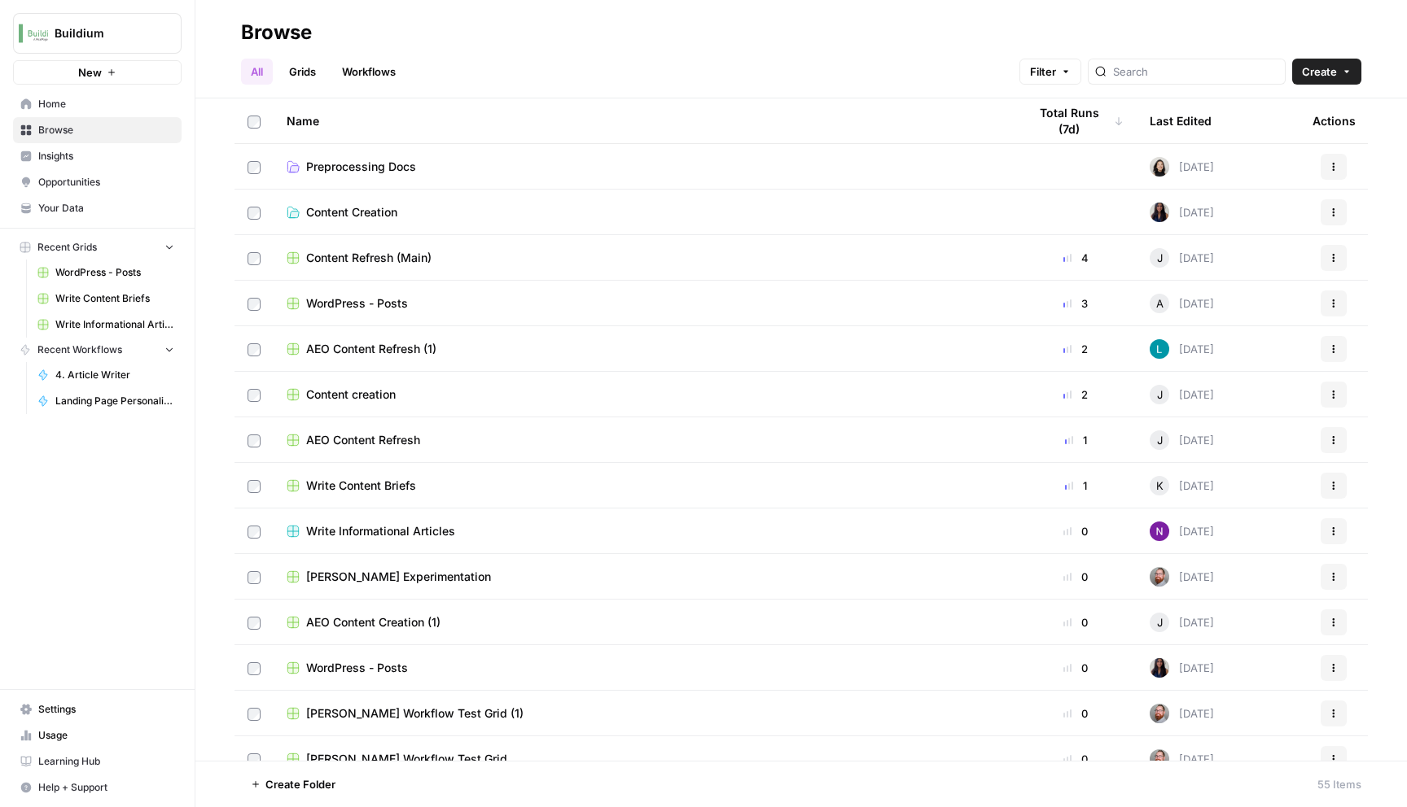
click at [317, 253] on span "Content Refresh (Main)" at bounding box center [368, 258] width 125 height 16
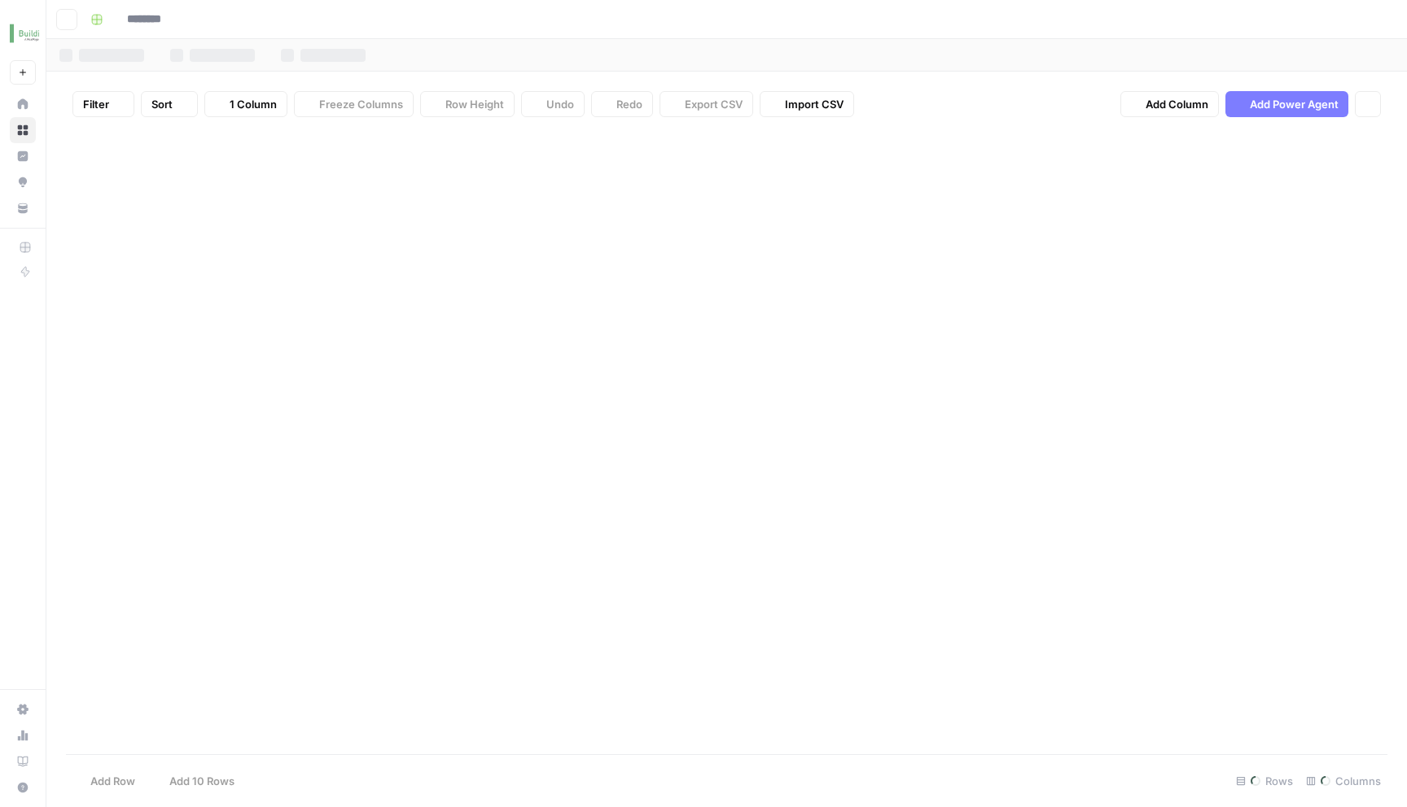
type input "**********"
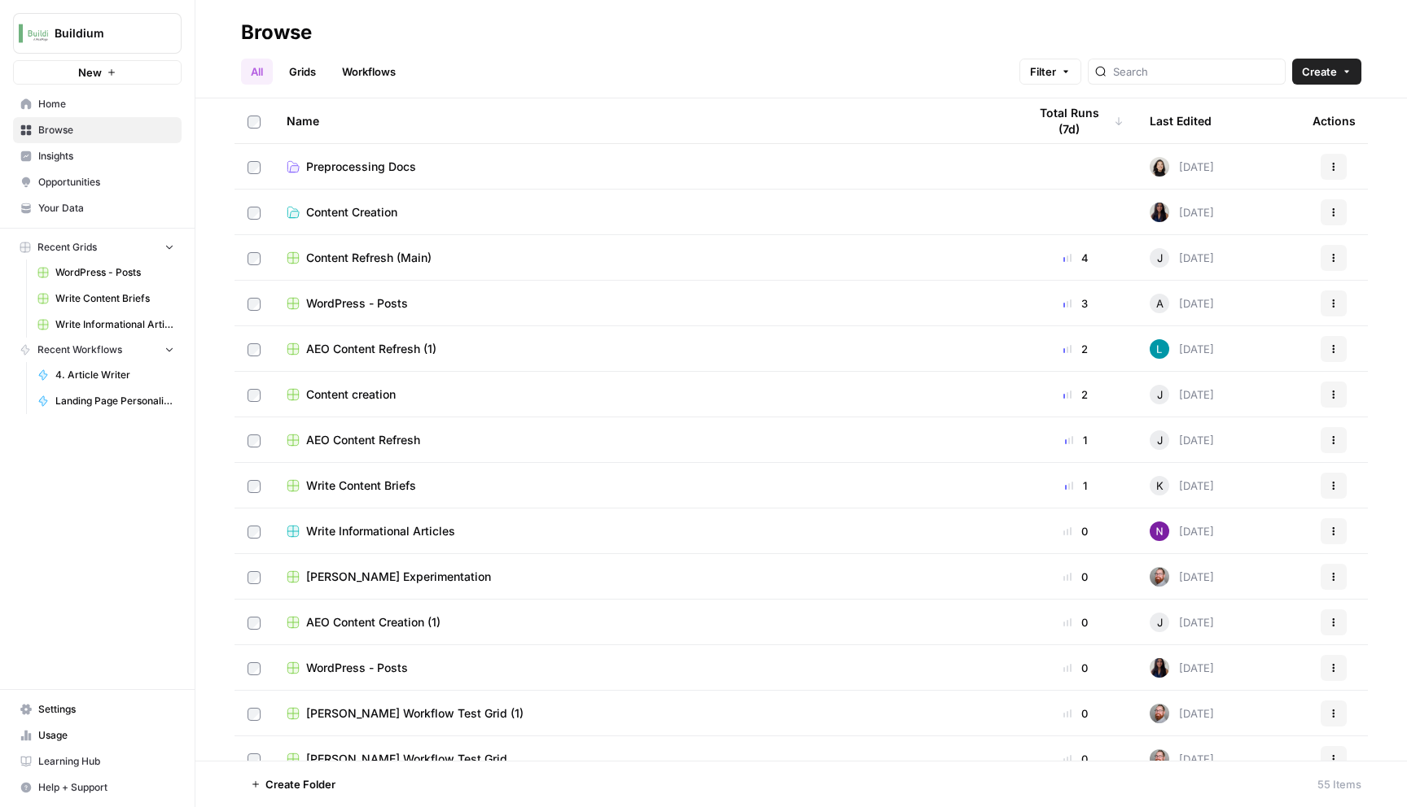
click at [326, 392] on span "Content creation" at bounding box center [351, 395] width 90 height 16
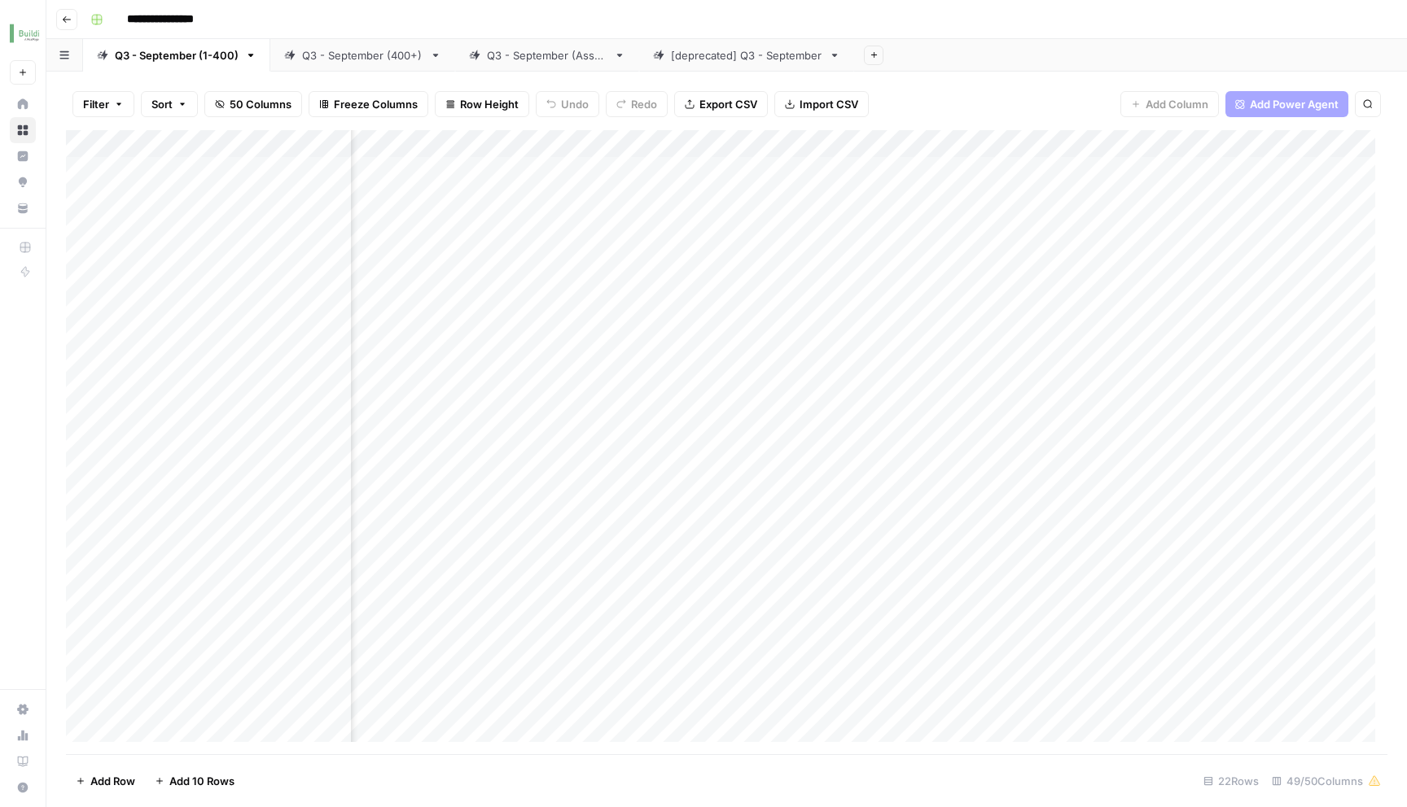
scroll to position [1, 0]
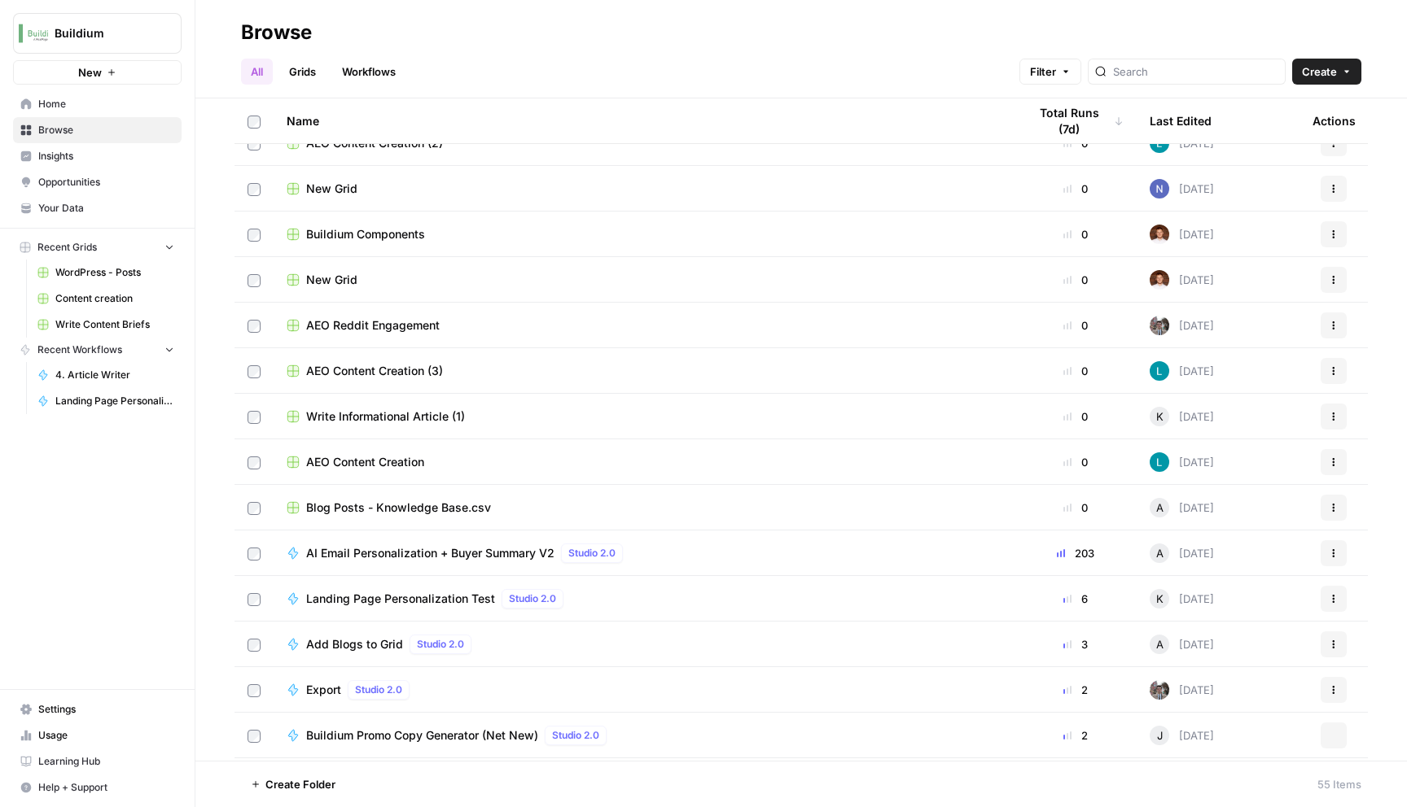
scroll to position [754, 0]
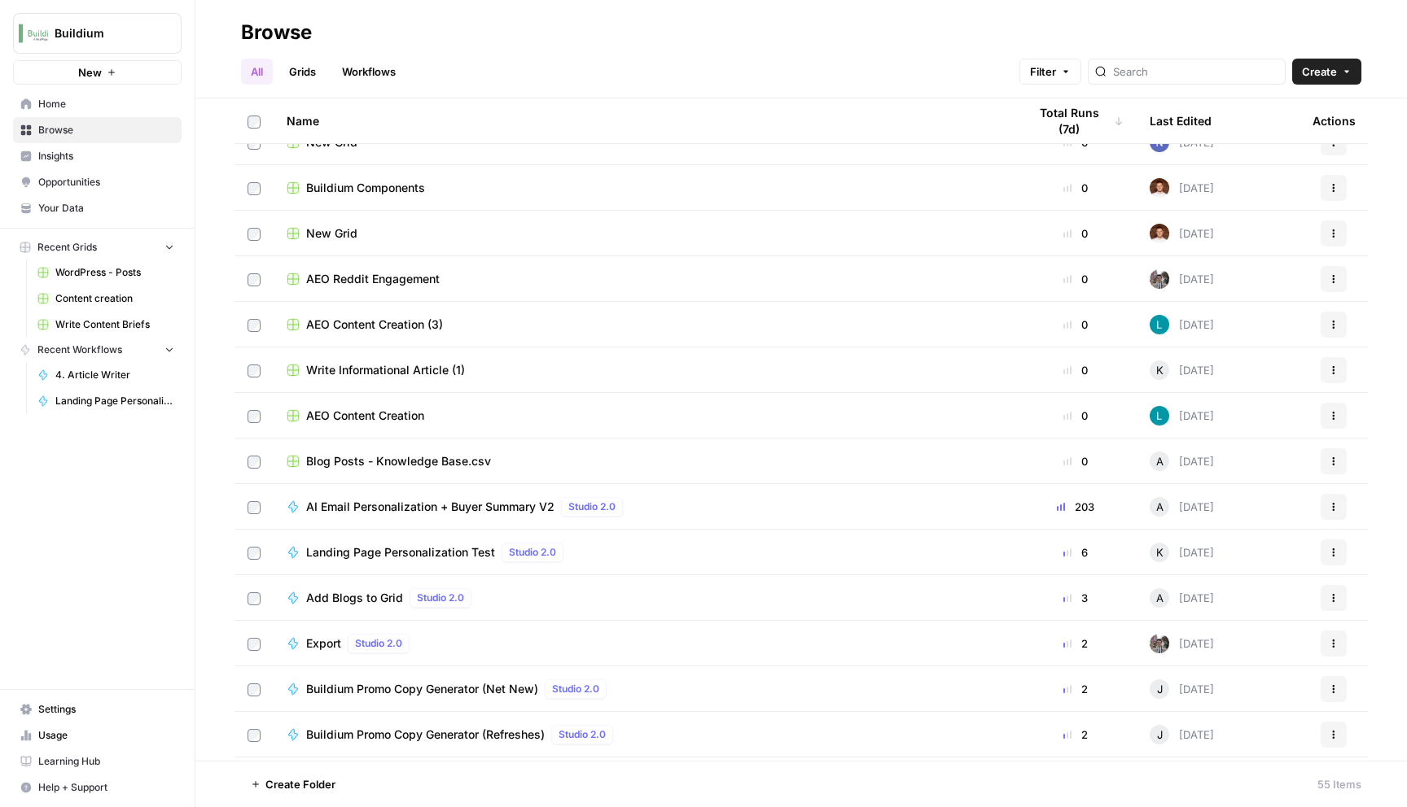
click at [293, 235] on rect at bounding box center [292, 233] width 11 height 11
